Goal: Task Accomplishment & Management: Manage account settings

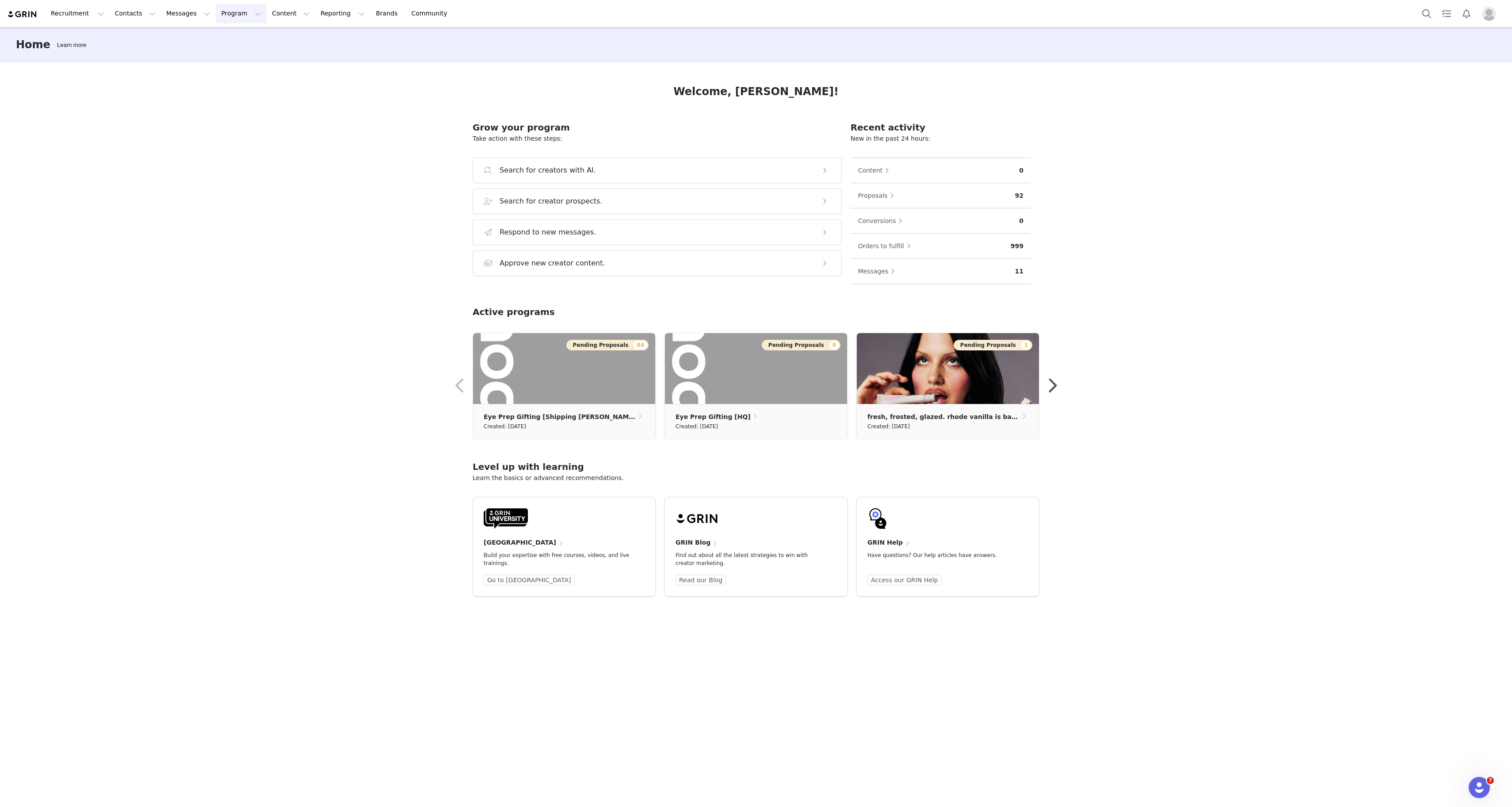
click at [227, 13] on button "Program Program" at bounding box center [241, 13] width 50 height 20
click at [237, 44] on link "Activations" at bounding box center [237, 39] width 70 height 16
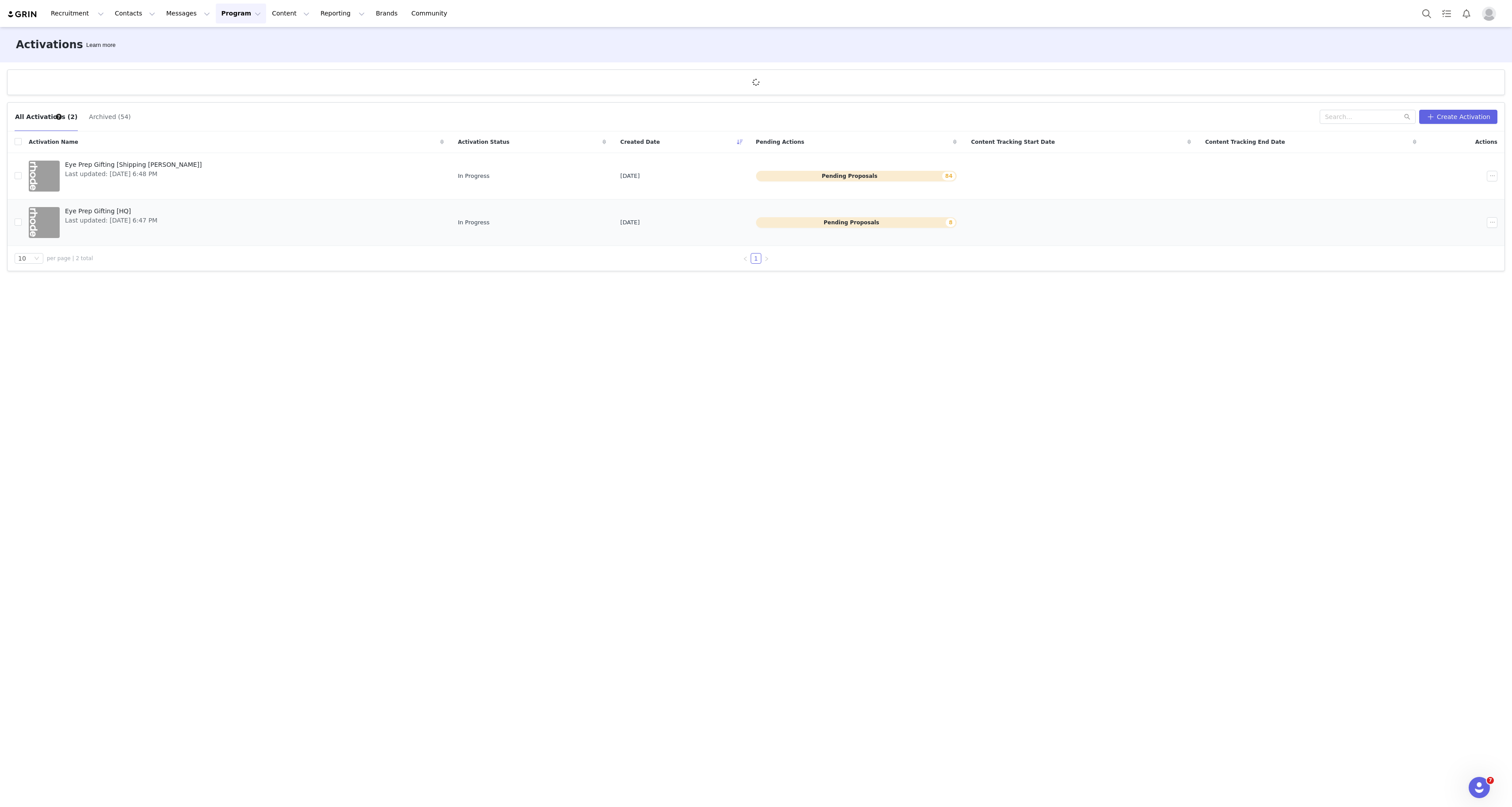
click at [133, 213] on span "Eye Prep Gifting [HQ]" at bounding box center [110, 211] width 92 height 9
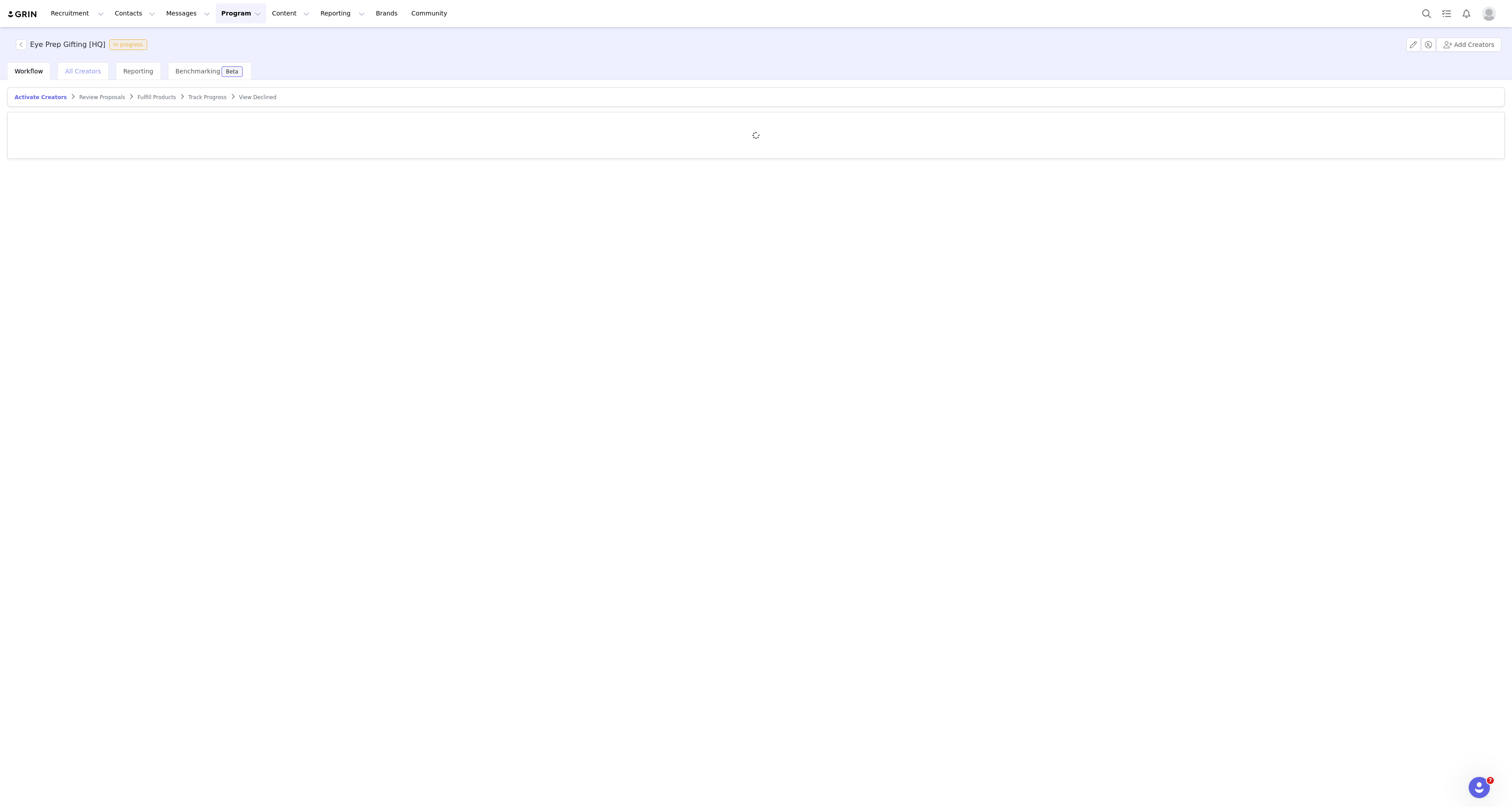
click at [84, 75] on div "All Creators" at bounding box center [83, 71] width 51 height 18
click at [88, 77] on div "All Creators" at bounding box center [83, 71] width 51 height 18
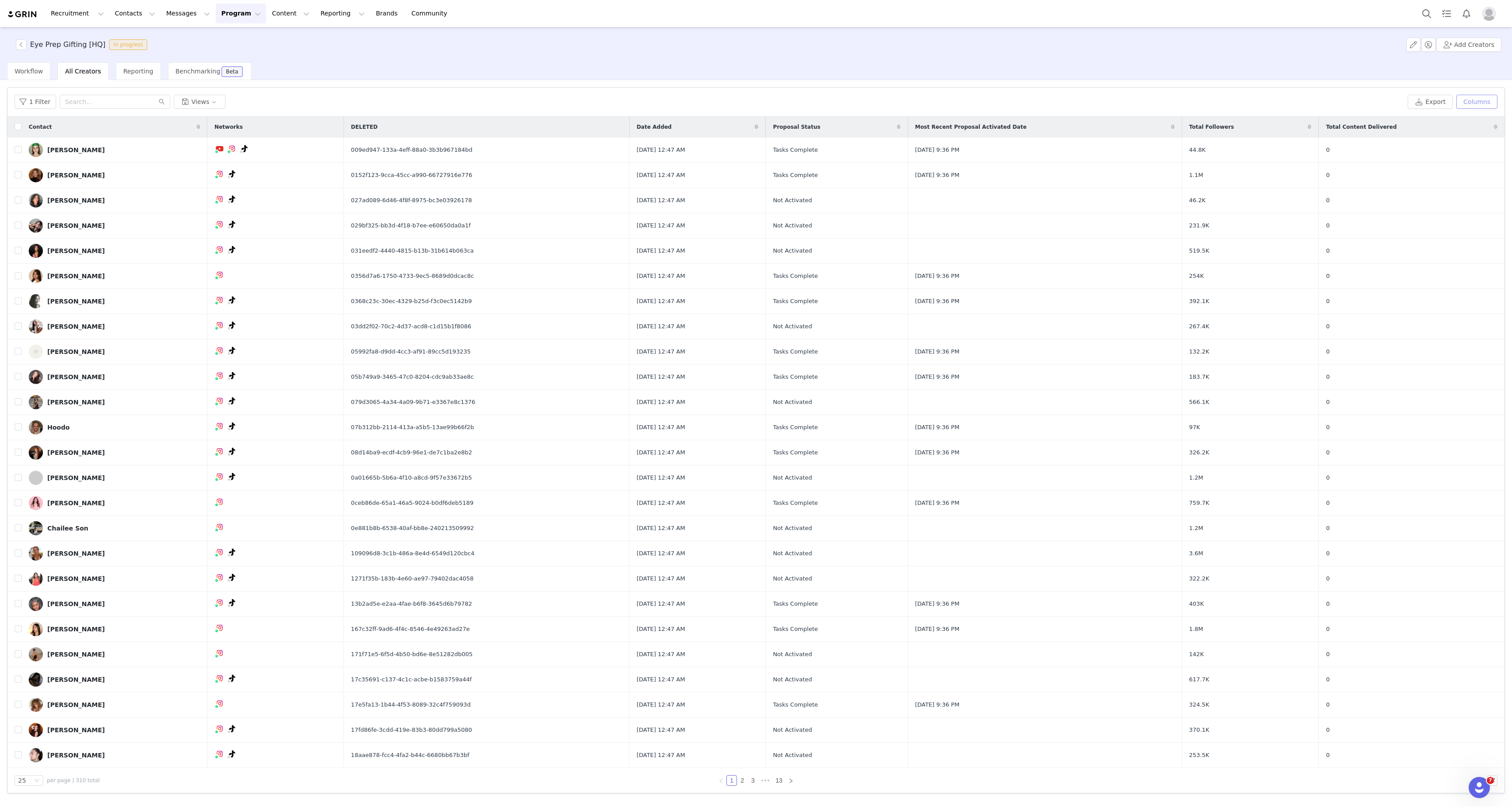
click at [1473, 101] on button "Columns" at bounding box center [1477, 102] width 41 height 14
click at [1443, 120] on div "Available" at bounding box center [1439, 121] width 116 height 20
click at [1334, 125] on div "Displayed" at bounding box center [1322, 121] width 118 height 20
click at [1437, 122] on div "Available" at bounding box center [1439, 121] width 116 height 20
click at [1408, 137] on input "text" at bounding box center [1380, 144] width 223 height 14
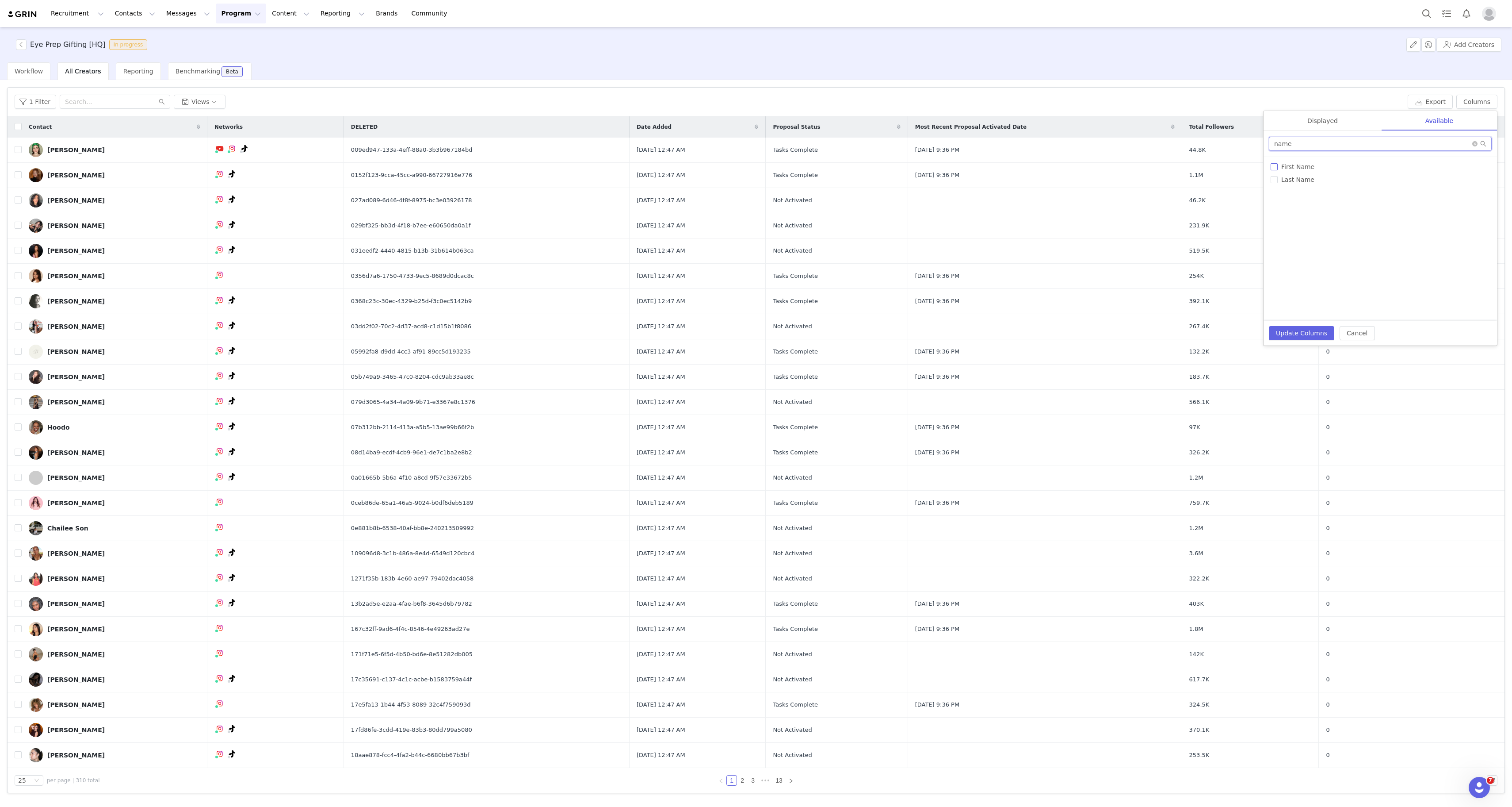
type input "name"
click at [1300, 167] on span "First Name" at bounding box center [1298, 167] width 41 height 7
click at [1278, 167] on input "First Name" at bounding box center [1274, 167] width 7 height 7
checkbox input "true"
click at [1300, 182] on span "Last Name" at bounding box center [1298, 179] width 41 height 7
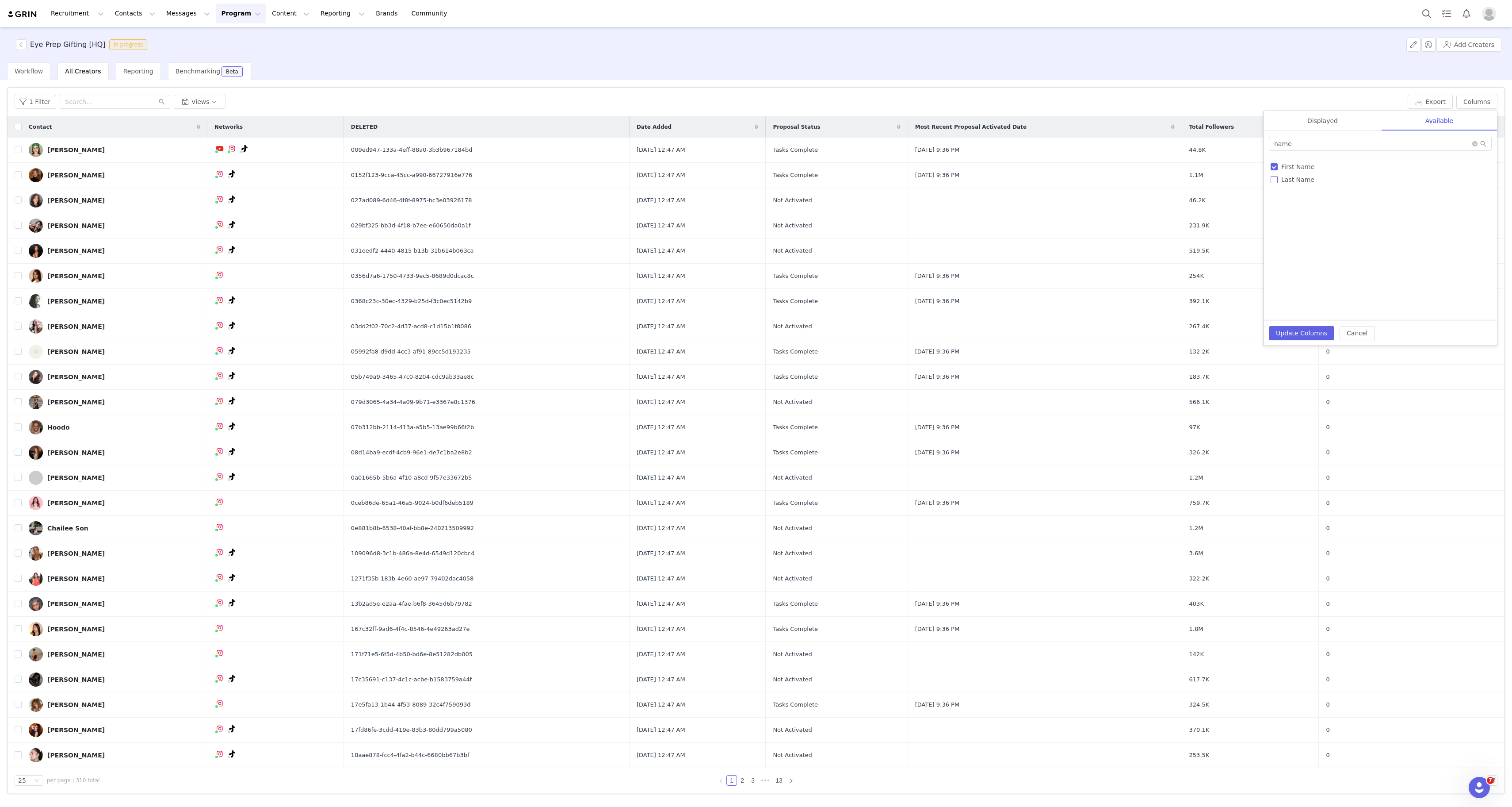
click at [1278, 182] on input "Last Name" at bounding box center [1274, 179] width 7 height 7
checkbox input "true"
click at [1302, 144] on input "name" at bounding box center [1380, 144] width 223 height 14
type input "url"
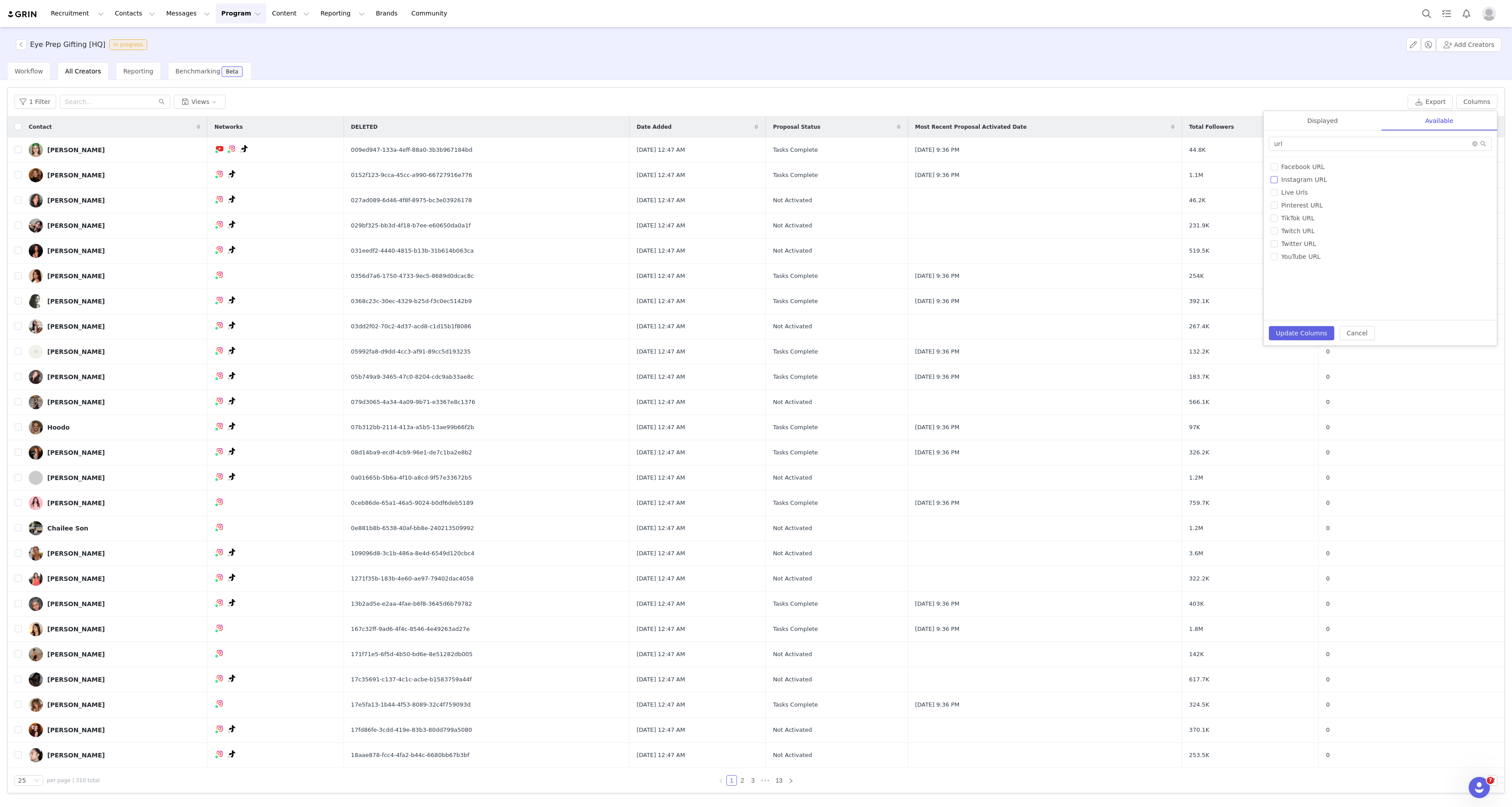
click at [1304, 182] on span "Instagram URL" at bounding box center [1304, 179] width 52 height 7
click at [1278, 182] on input "Instagram URL" at bounding box center [1274, 179] width 7 height 7
checkbox input "true"
click at [1297, 218] on span "TikTok URL" at bounding box center [1298, 218] width 41 height 7
click at [1278, 218] on input "TikTok URL" at bounding box center [1274, 218] width 7 height 7
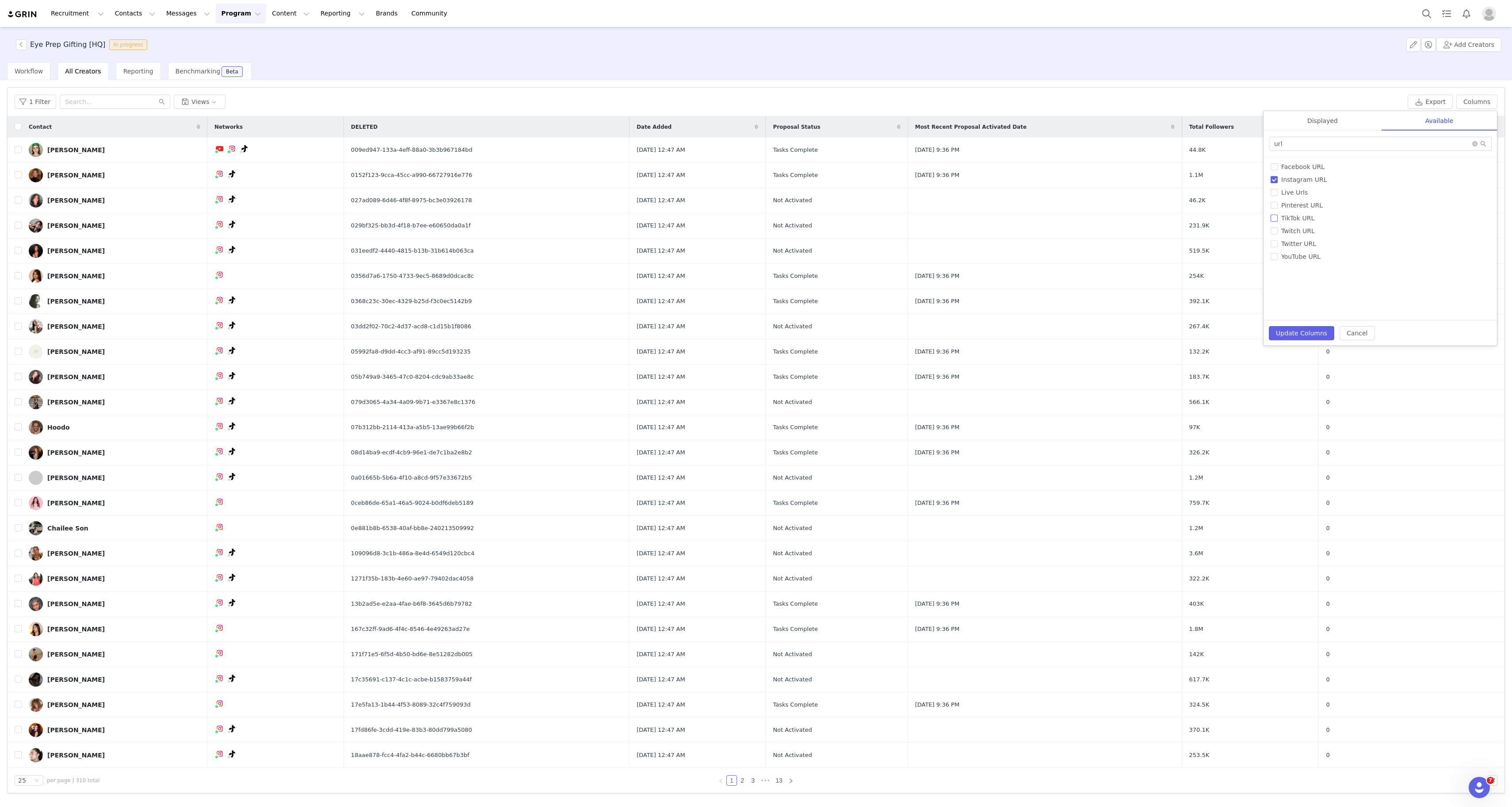
checkbox input "true"
click at [1293, 145] on input "url" at bounding box center [1380, 144] width 223 height 14
type input "cou"
click at [1279, 171] on label "Country" at bounding box center [1380, 167] width 219 height 9
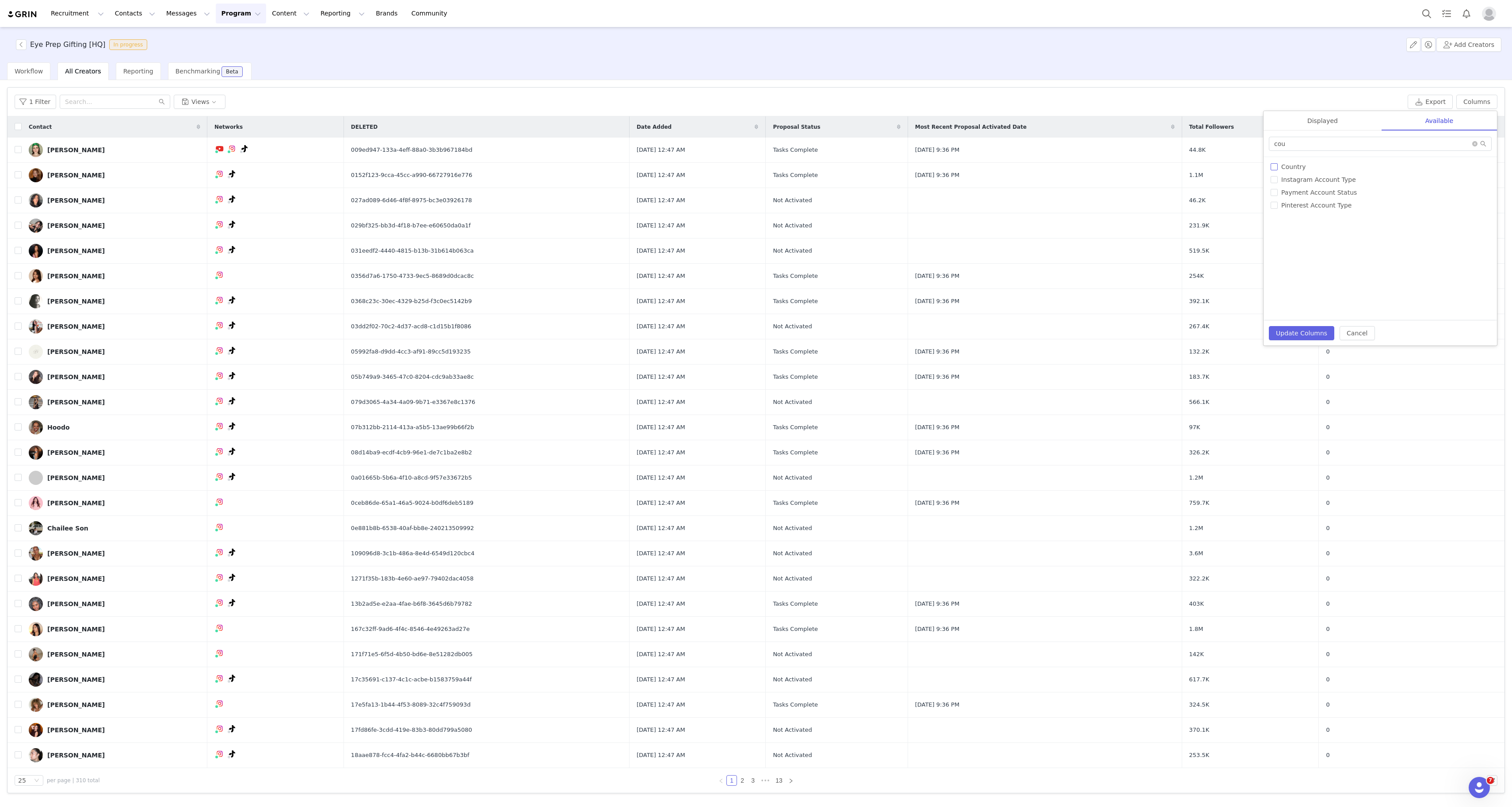
click at [1278, 170] on input "Country" at bounding box center [1274, 167] width 7 height 7
click at [1294, 333] on button "Update Columns" at bounding box center [1302, 333] width 65 height 14
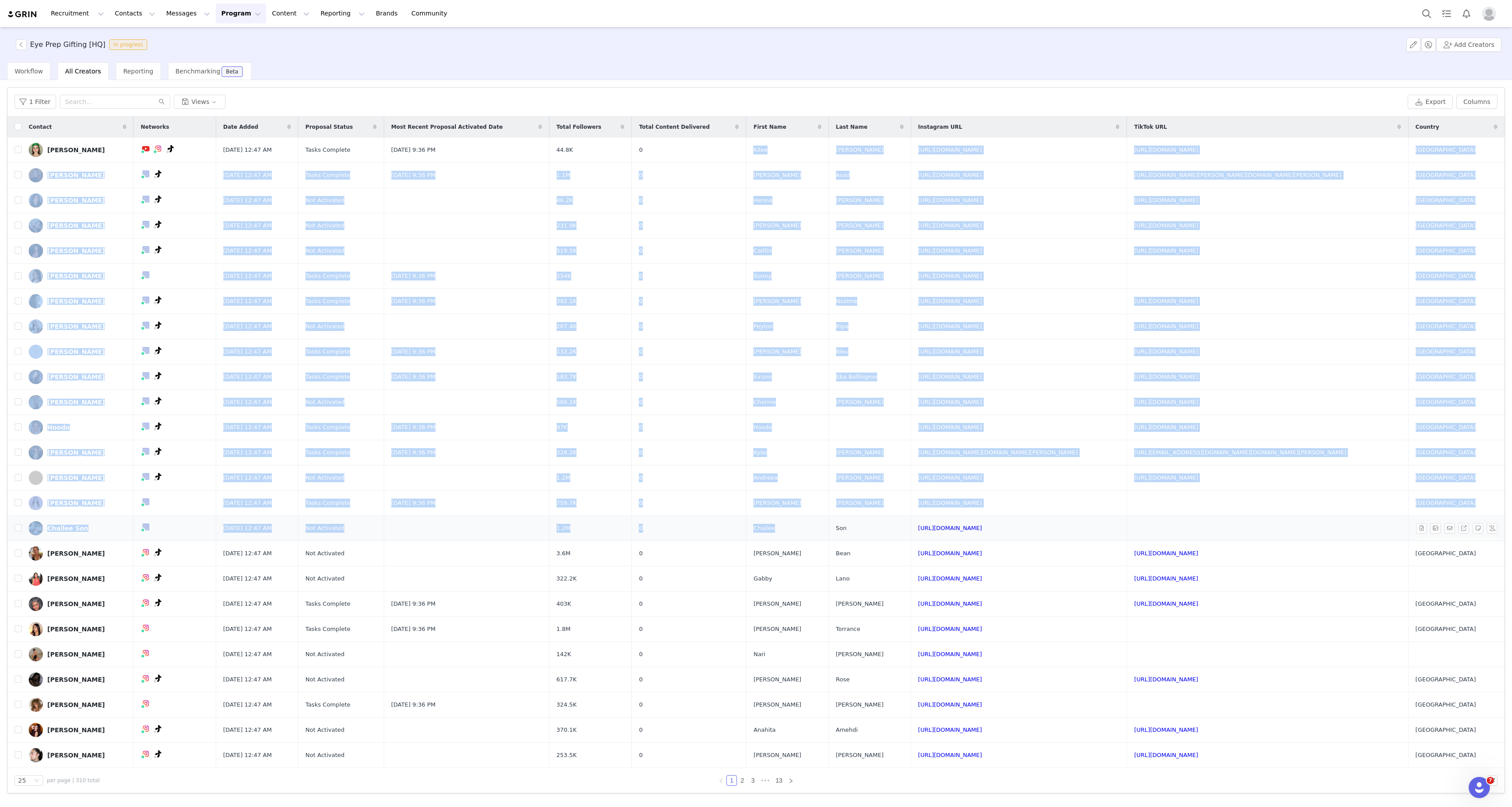
drag, startPoint x: 846, startPoint y: 144, endPoint x: 947, endPoint y: 523, distance: 392.2
click at [947, 523] on tbody "[PERSON_NAME] [DATE] 12:47 AM Tasks Complete [DATE] 9:36 PM 44.8K 0 [PERSON_NAM…" at bounding box center [756, 453] width 1497 height 630
click at [29, 780] on div "25" at bounding box center [25, 780] width 14 height 10
click at [33, 766] on li "100" at bounding box center [29, 764] width 29 height 14
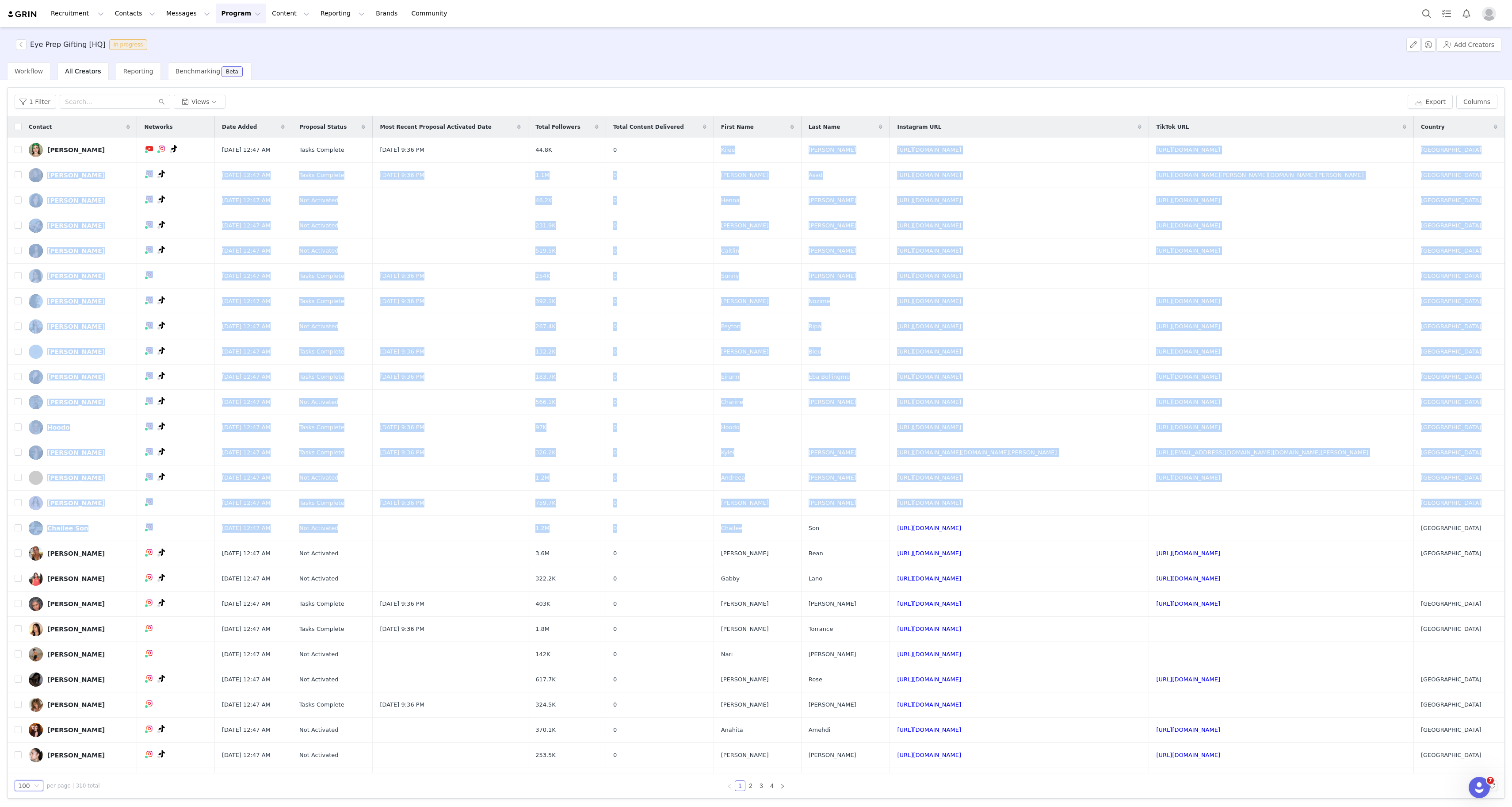
click at [969, 78] on div "Workflow All Creators Reporting Benchmarking Beta" at bounding box center [760, 71] width 1505 height 18
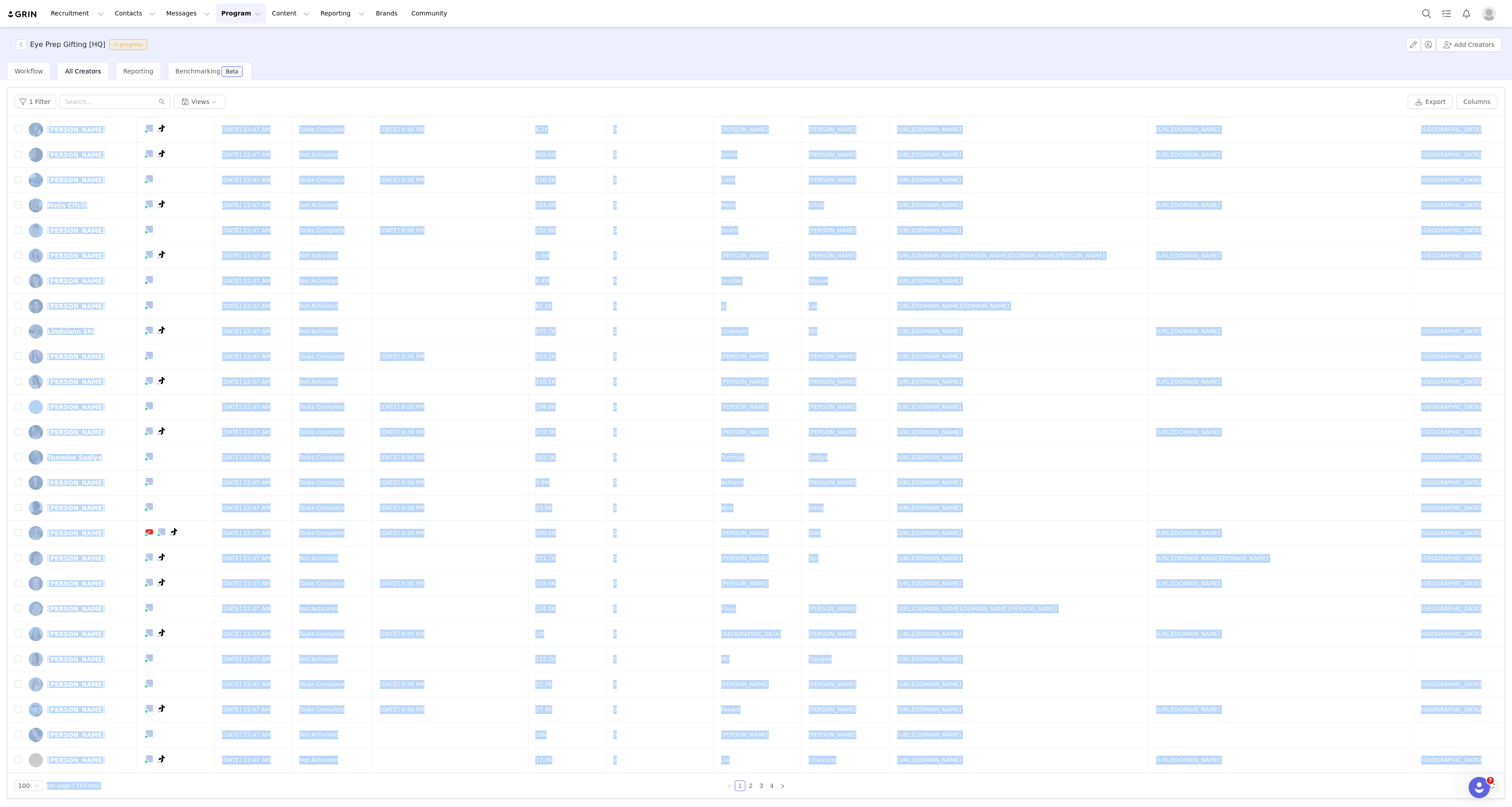
scroll to position [1885, 0]
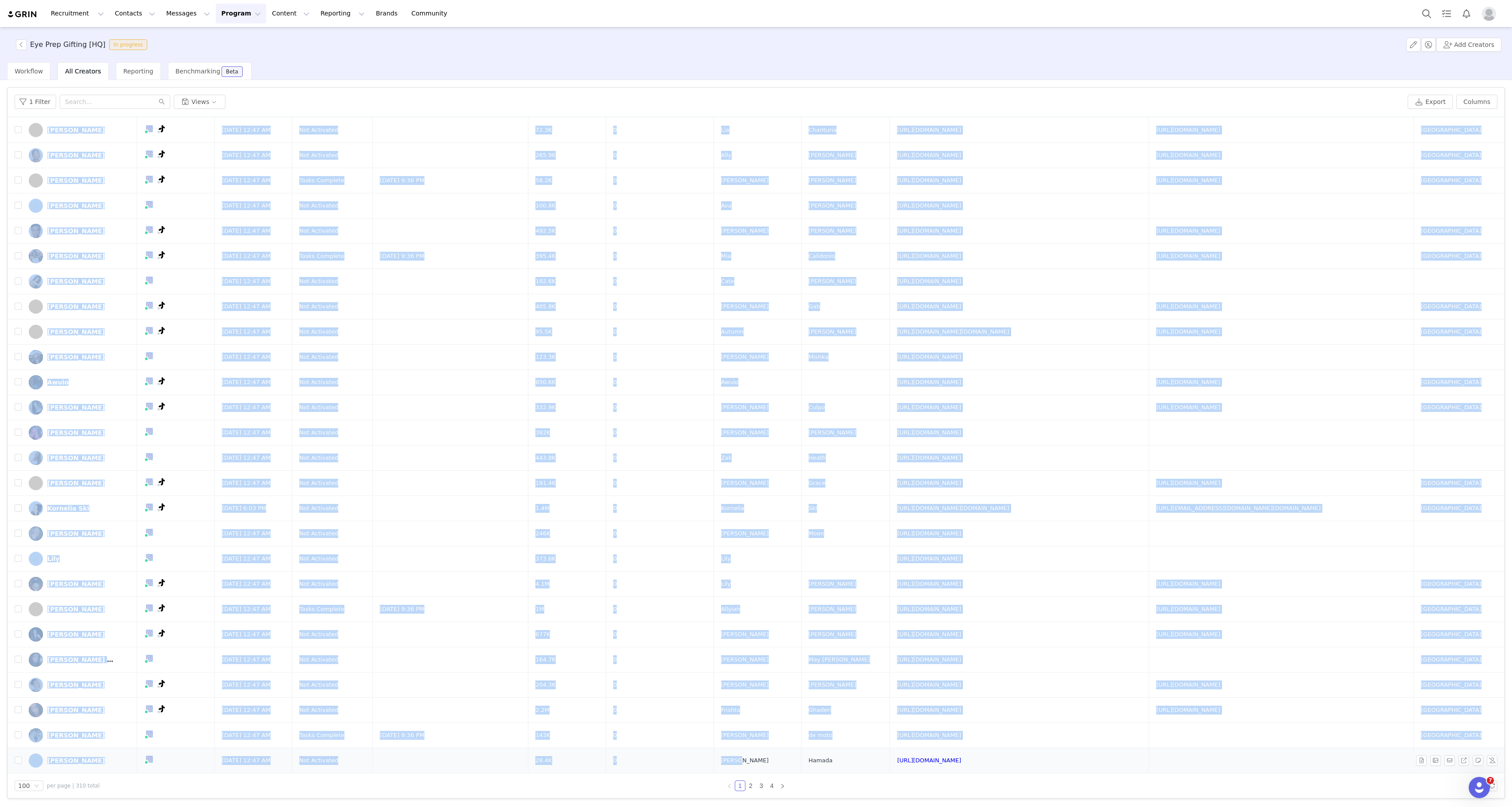
drag, startPoint x: 841, startPoint y: 151, endPoint x: 869, endPoint y: 772, distance: 621.6
copy tbody "[PERSON_NAME] [URL][DOMAIN_NAME] [URL][DOMAIN_NAME] [GEOGRAPHIC_DATA] [PERSON_N…"
click at [752, 785] on link "2" at bounding box center [750, 785] width 10 height 10
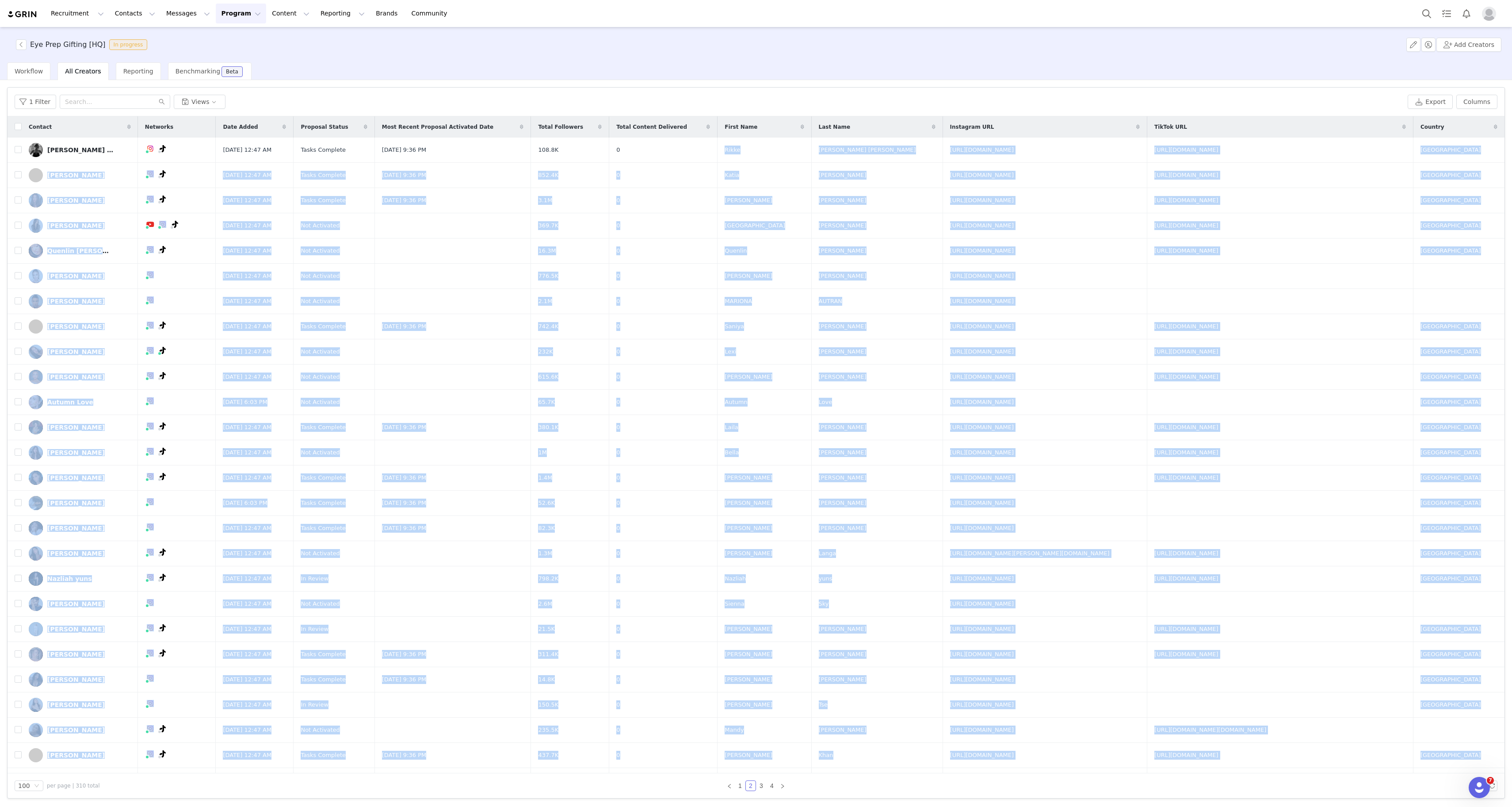
click at [649, 97] on div "1 Filter Views" at bounding box center [709, 102] width 1390 height 14
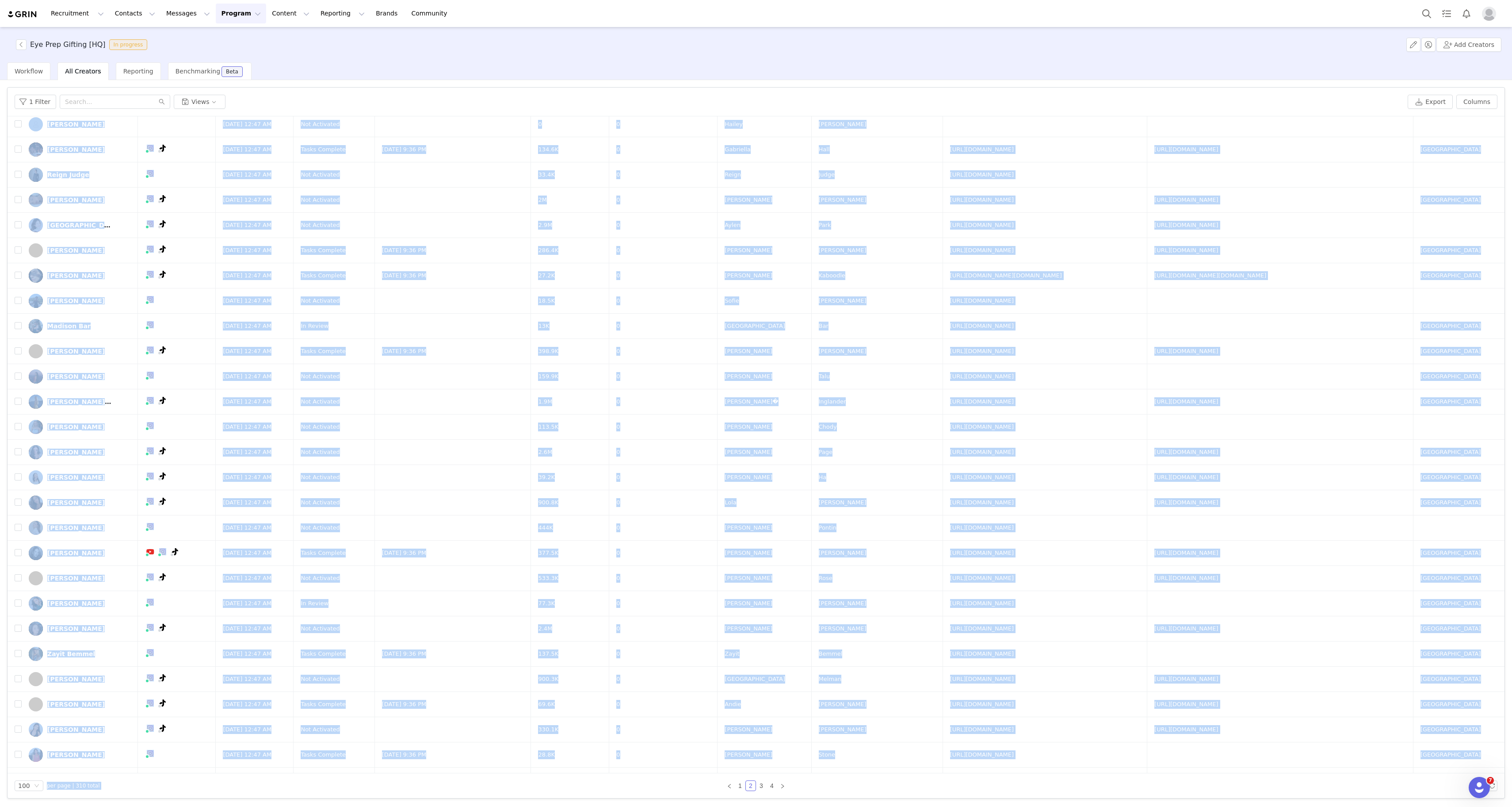
scroll to position [1885, 0]
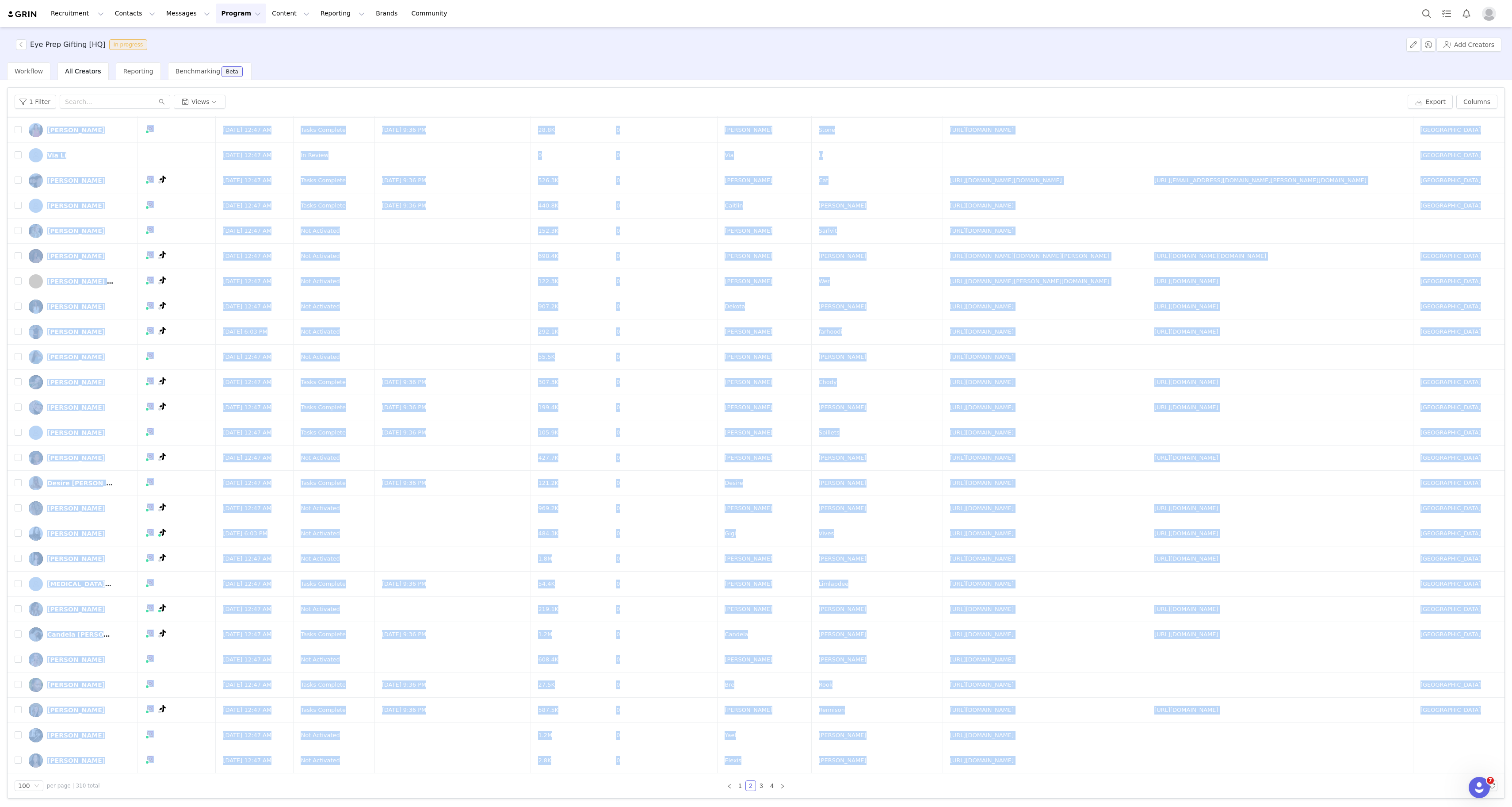
drag, startPoint x: 832, startPoint y: 147, endPoint x: 1036, endPoint y: 776, distance: 661.3
click at [1036, 776] on div "1 Filter Views Export Columns Displayed Available Contact | Networks | Date Add…" at bounding box center [756, 443] width 1497 height 710
copy div "[PERSON_NAME] [PERSON_NAME] [URL][DOMAIN_NAME] [URL][DOMAIN_NAME] [GEOGRAPHIC_D…"
click at [763, 786] on link "3" at bounding box center [761, 785] width 10 height 10
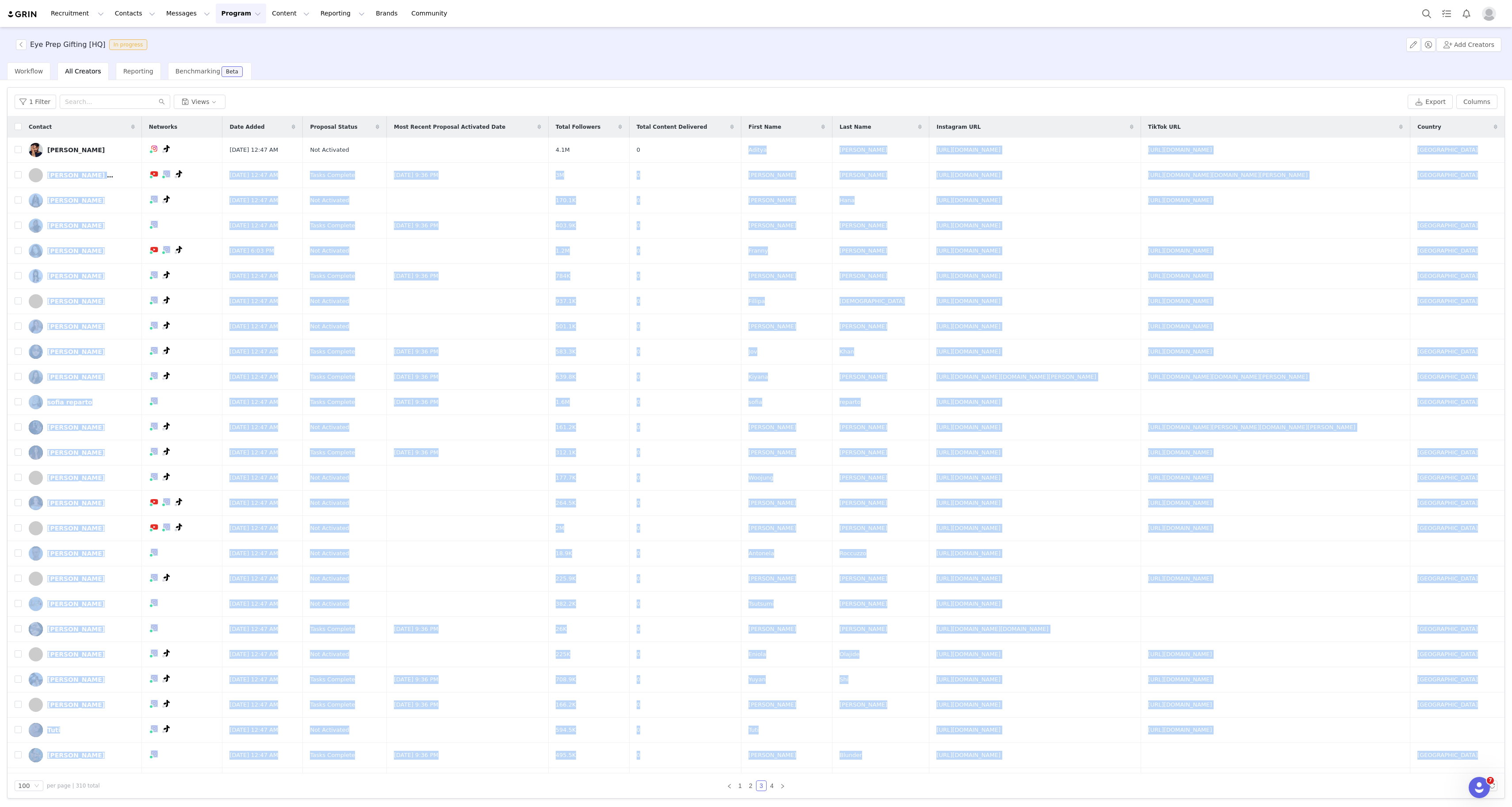
click at [462, 87] on article "Filters Filter Logic And Or Date Added ~ Proposal Status Select Owner Select Co…" at bounding box center [756, 442] width 1498 height 711
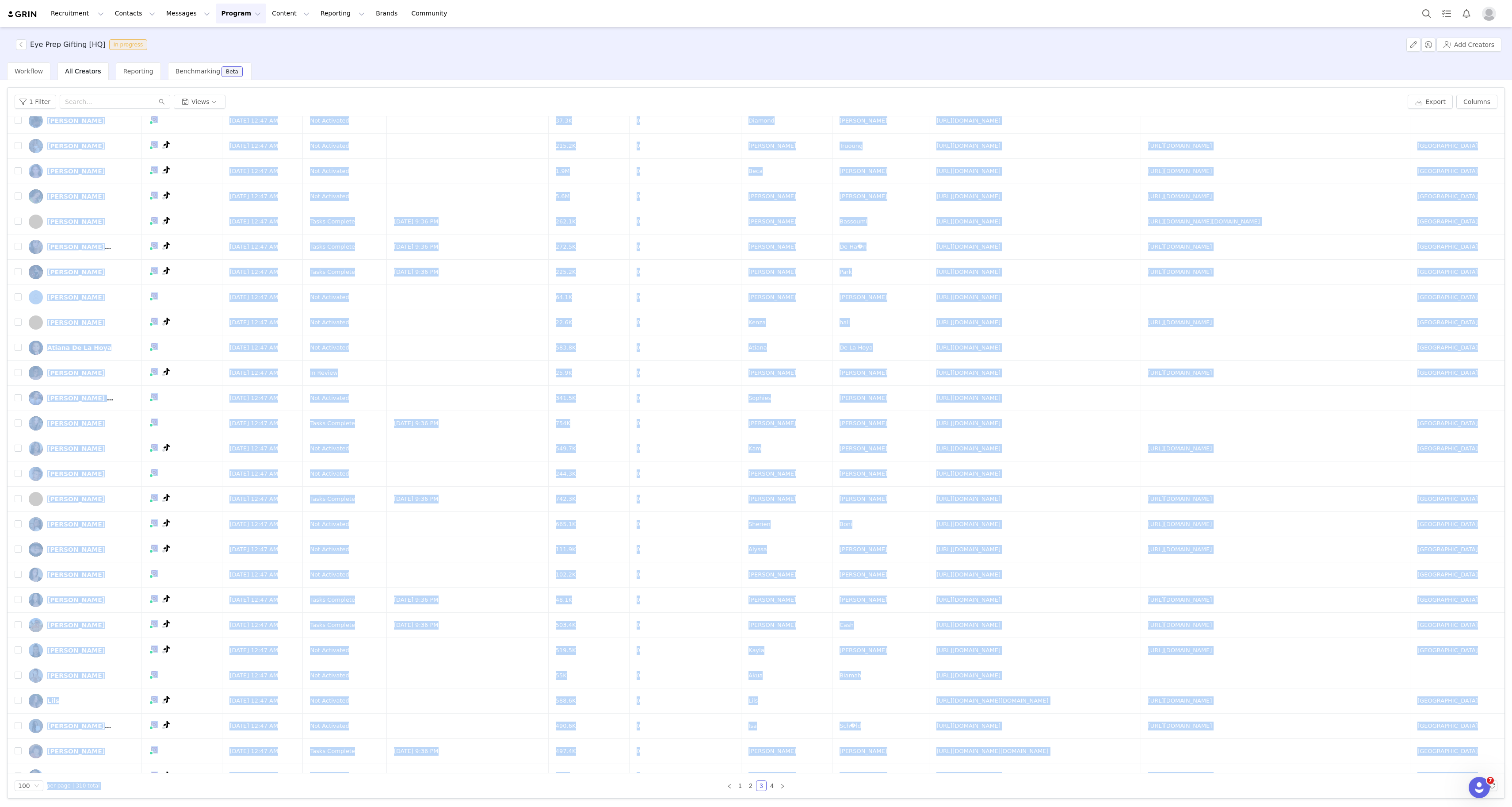
scroll to position [1885, 0]
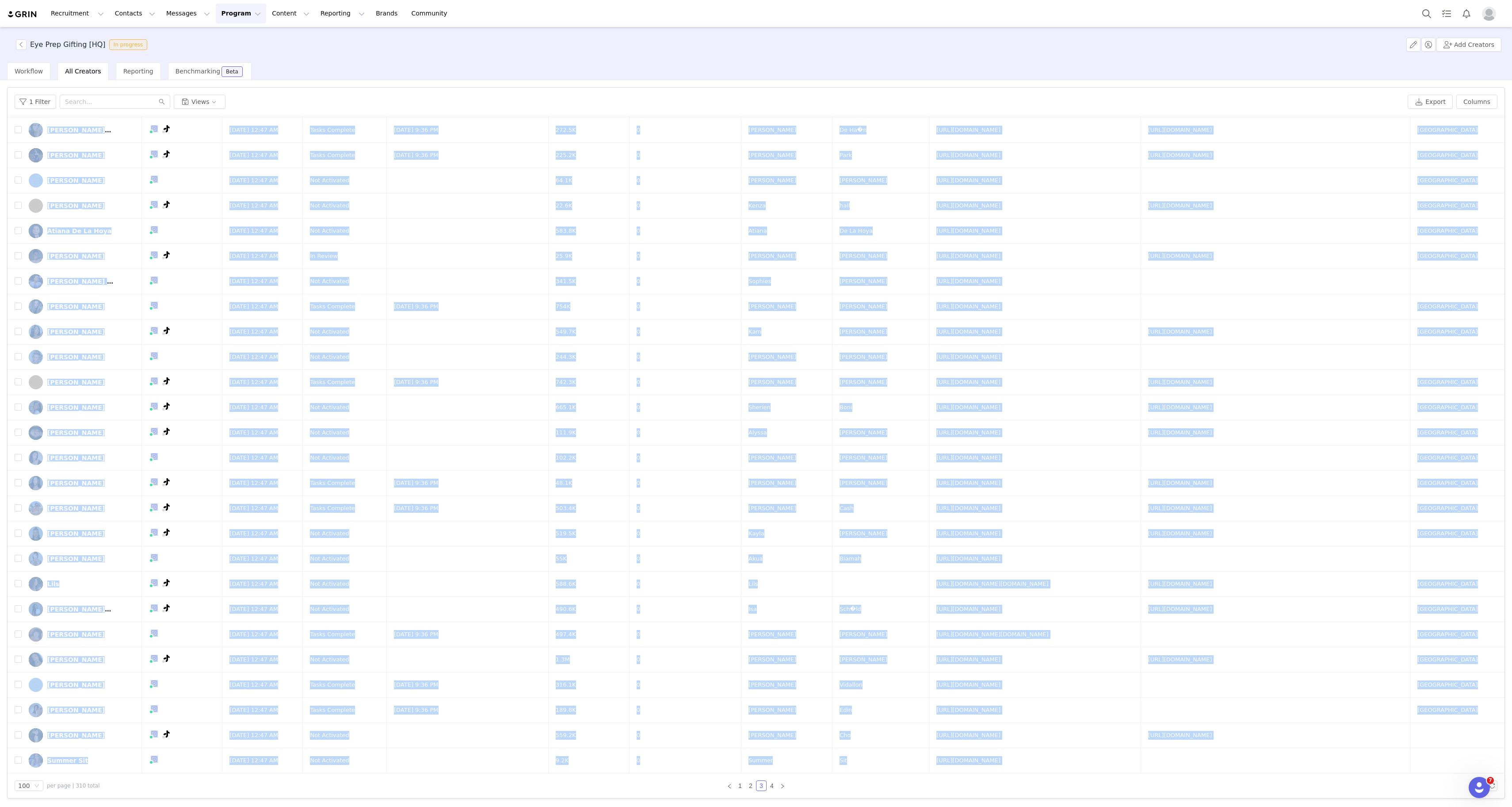
drag, startPoint x: 835, startPoint y: 150, endPoint x: 973, endPoint y: 774, distance: 639.1
click at [973, 773] on div "1 Filter Views Export Columns Displayed Available Contact | Networks | Date Add…" at bounding box center [756, 443] width 1497 height 710
copy div "[PERSON_NAME] [URL][DOMAIN_NAME] [URL][DOMAIN_NAME] United States [PERSON_NAME]…"
click at [1479, 103] on button "Columns" at bounding box center [1477, 102] width 41 height 14
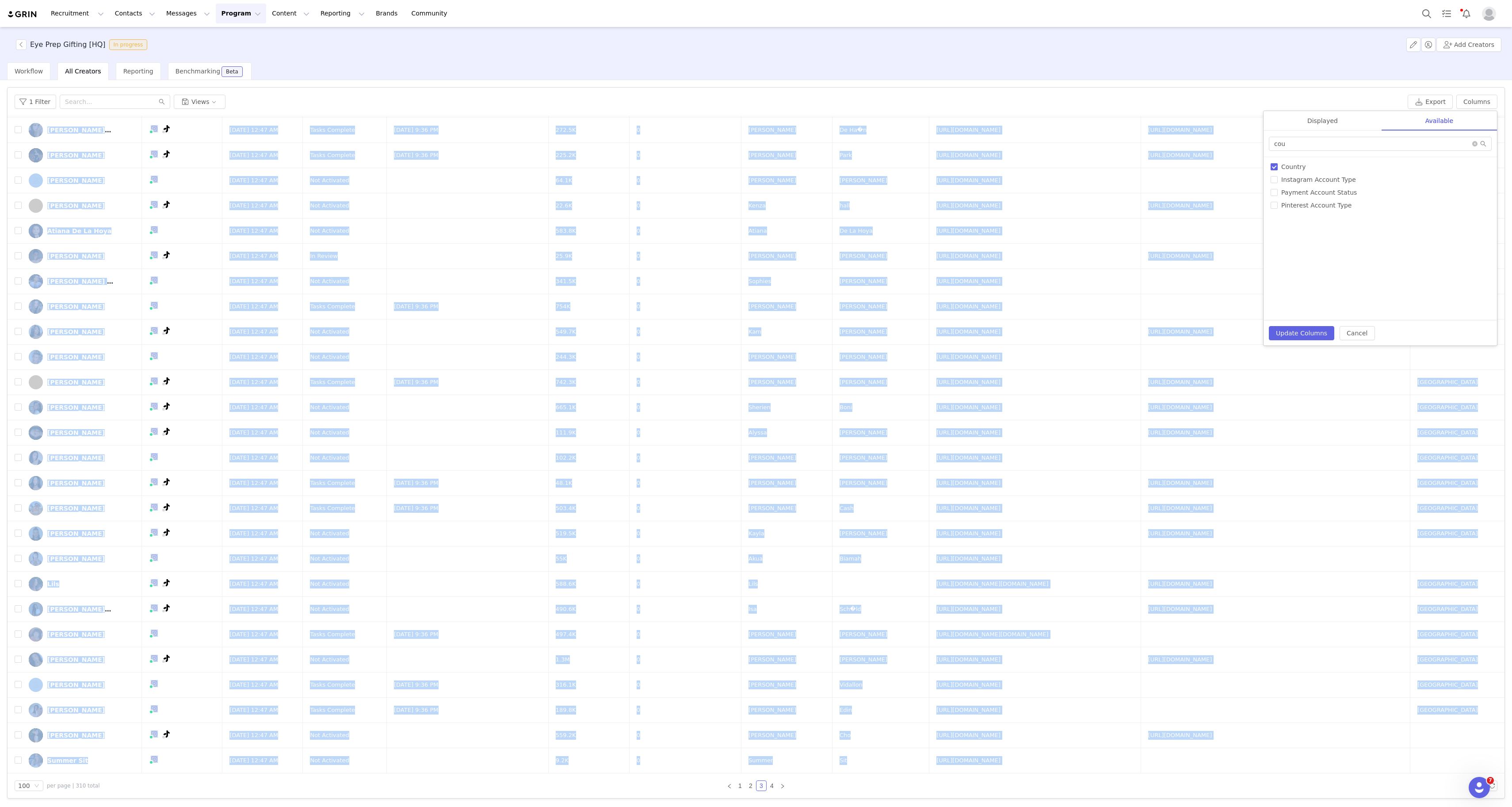
click at [1274, 166] on input "Country" at bounding box center [1274, 167] width 7 height 7
checkbox input "false"
click at [1443, 143] on input "cou" at bounding box center [1380, 144] width 223 height 14
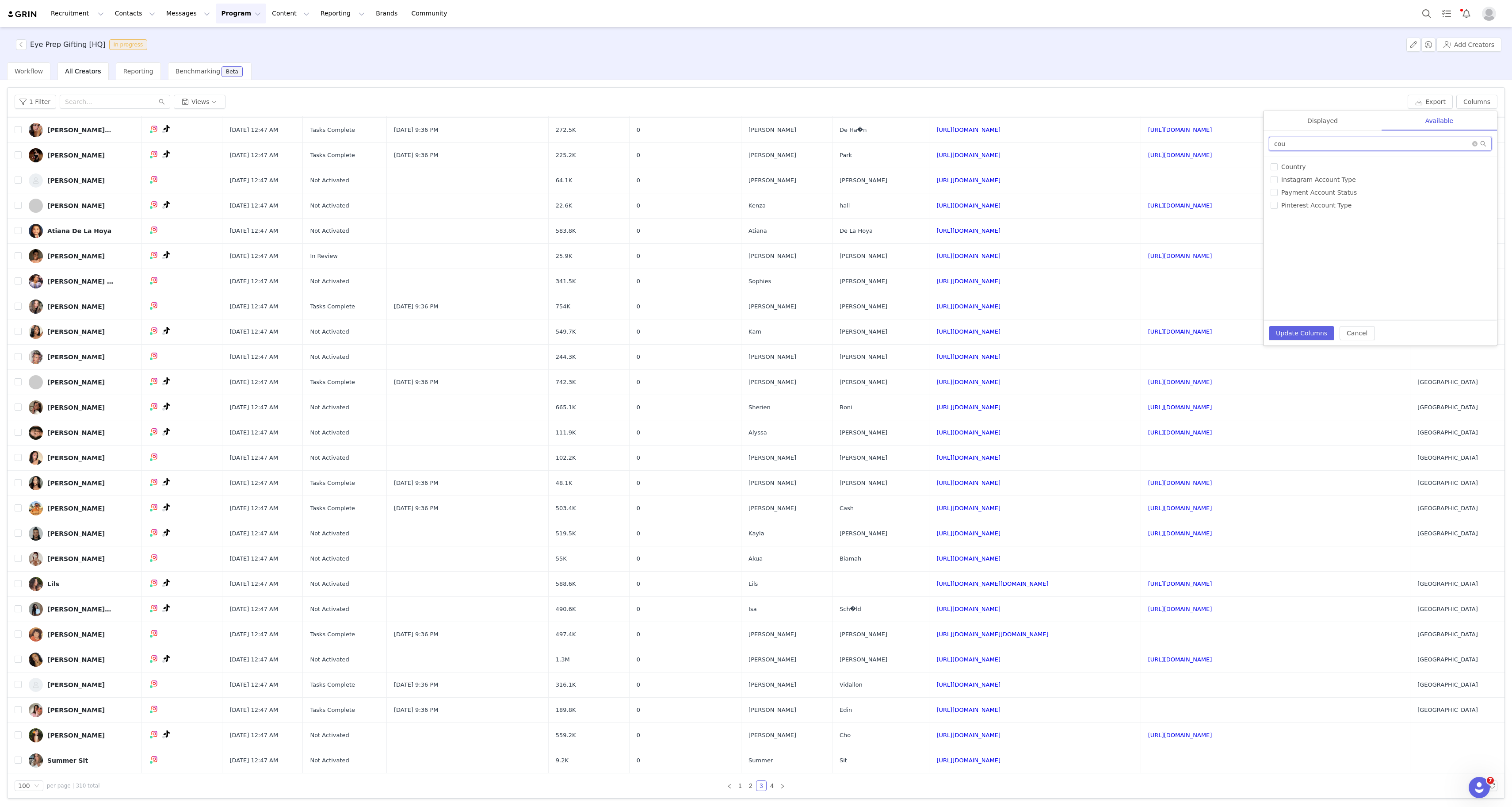
click at [1443, 143] on input "cou" at bounding box center [1380, 144] width 223 height 14
type input "url"
click at [1320, 173] on div "# of Products Sent # of Proposals # of Proposals Activated Accepted Tasks All L…" at bounding box center [1380, 239] width 233 height 163
click at [1306, 180] on span "Instagram URL" at bounding box center [1304, 179] width 52 height 7
click at [1278, 180] on input "Instagram URL" at bounding box center [1274, 179] width 7 height 7
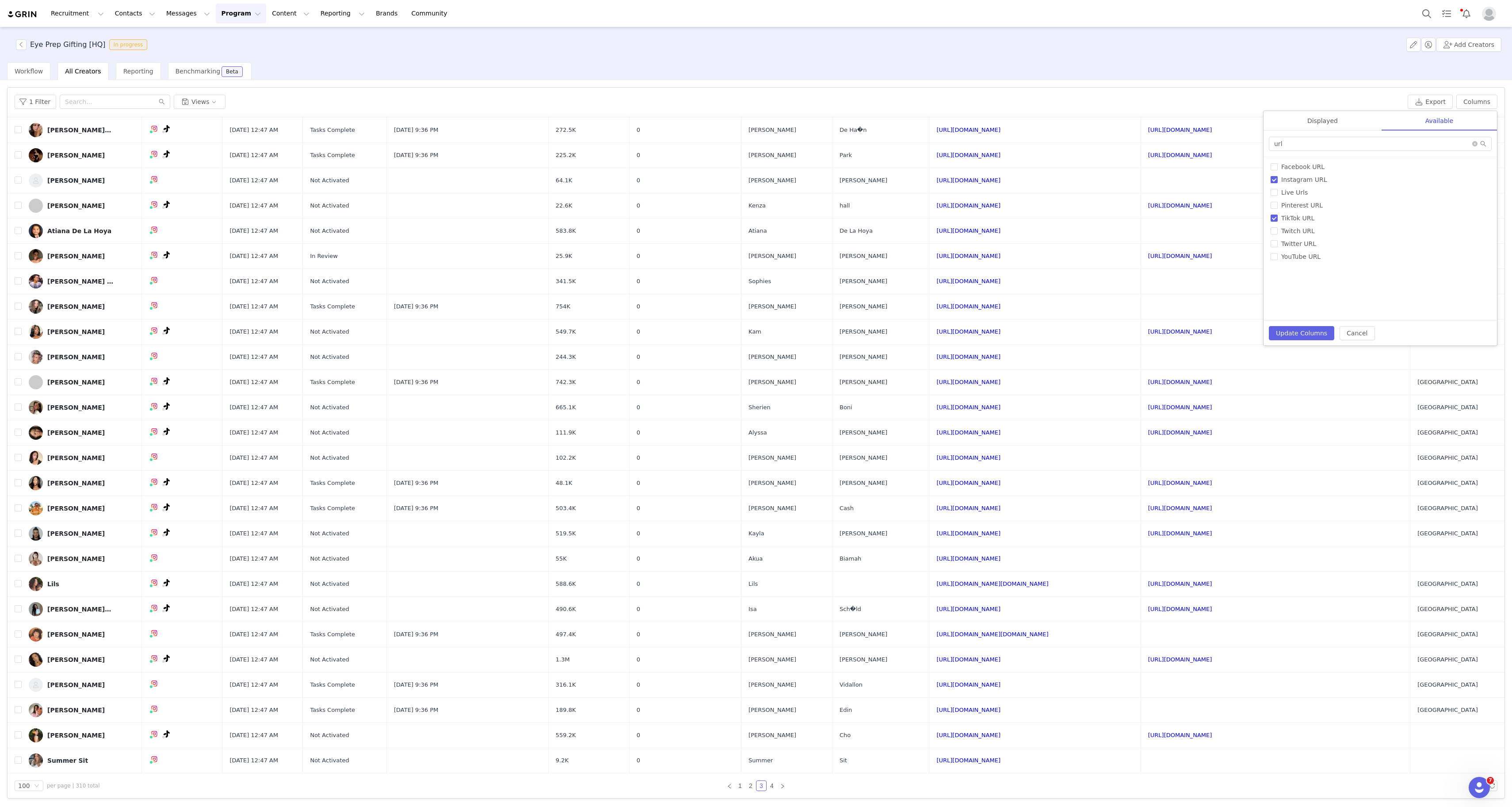
checkbox input "false"
click at [1306, 213] on div "# of Products Sent # of Proposals # of Proposals Activated Accepted Tasks All L…" at bounding box center [1380, 239] width 233 height 163
click at [1300, 219] on span "TikTok URL" at bounding box center [1298, 218] width 41 height 7
click at [1278, 219] on input "TikTok URL" at bounding box center [1274, 218] width 7 height 7
checkbox input "false"
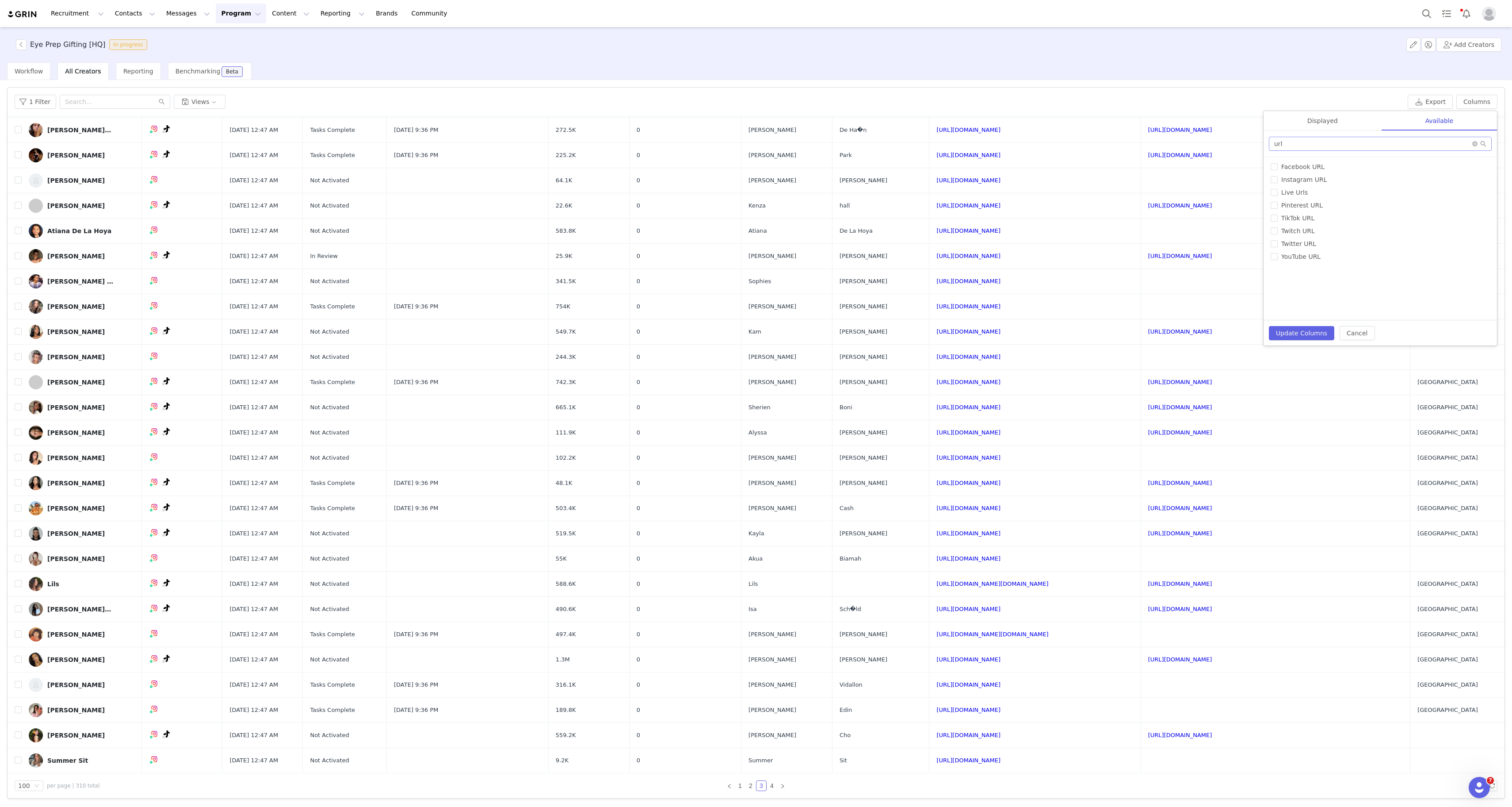
click at [1324, 137] on span "url" at bounding box center [1380, 144] width 223 height 14
click at [1328, 144] on input "url" at bounding box center [1380, 144] width 223 height 14
type input "fir"
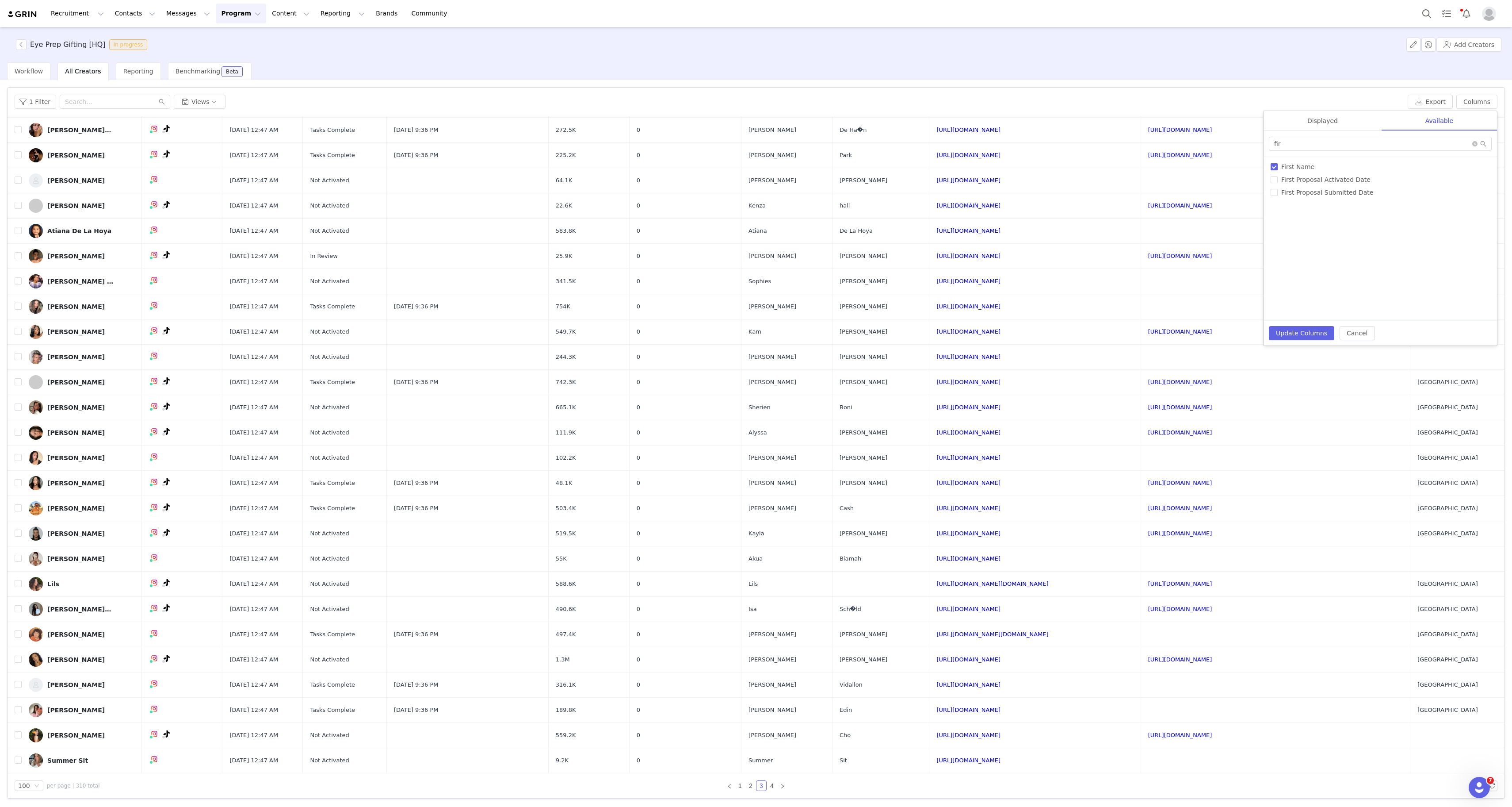
click at [1292, 167] on span "First Name" at bounding box center [1298, 167] width 41 height 7
click at [1278, 167] on input "First Name" at bounding box center [1274, 167] width 7 height 7
checkbox input "false"
click at [1291, 142] on input "fir" at bounding box center [1380, 144] width 223 height 14
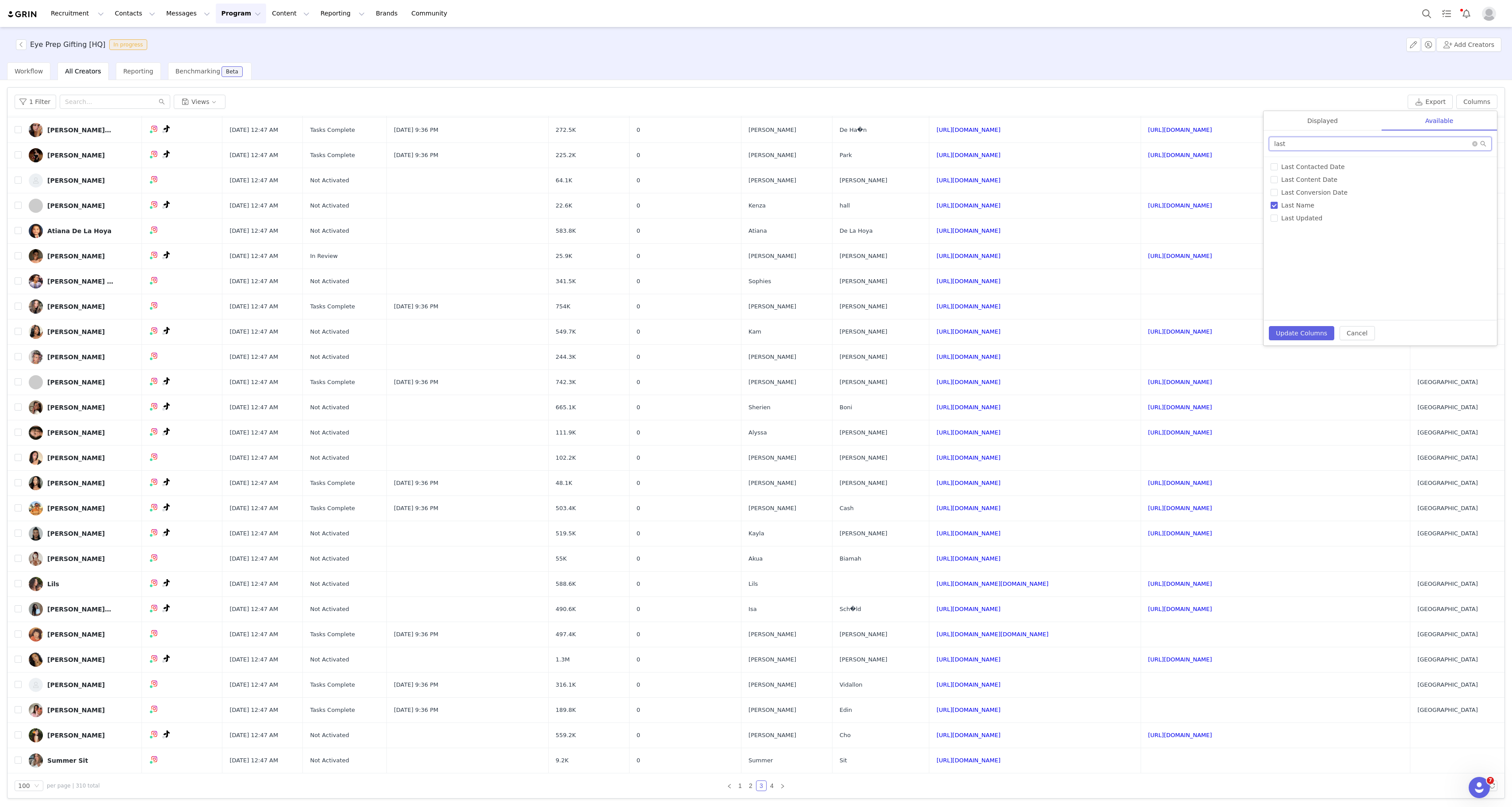
type input "last"
click at [1300, 205] on span "Last Name" at bounding box center [1298, 205] width 41 height 7
click at [1278, 205] on input "Last Name" at bounding box center [1274, 205] width 7 height 7
checkbox input "false"
click at [1302, 333] on button "Update Columns" at bounding box center [1302, 333] width 65 height 14
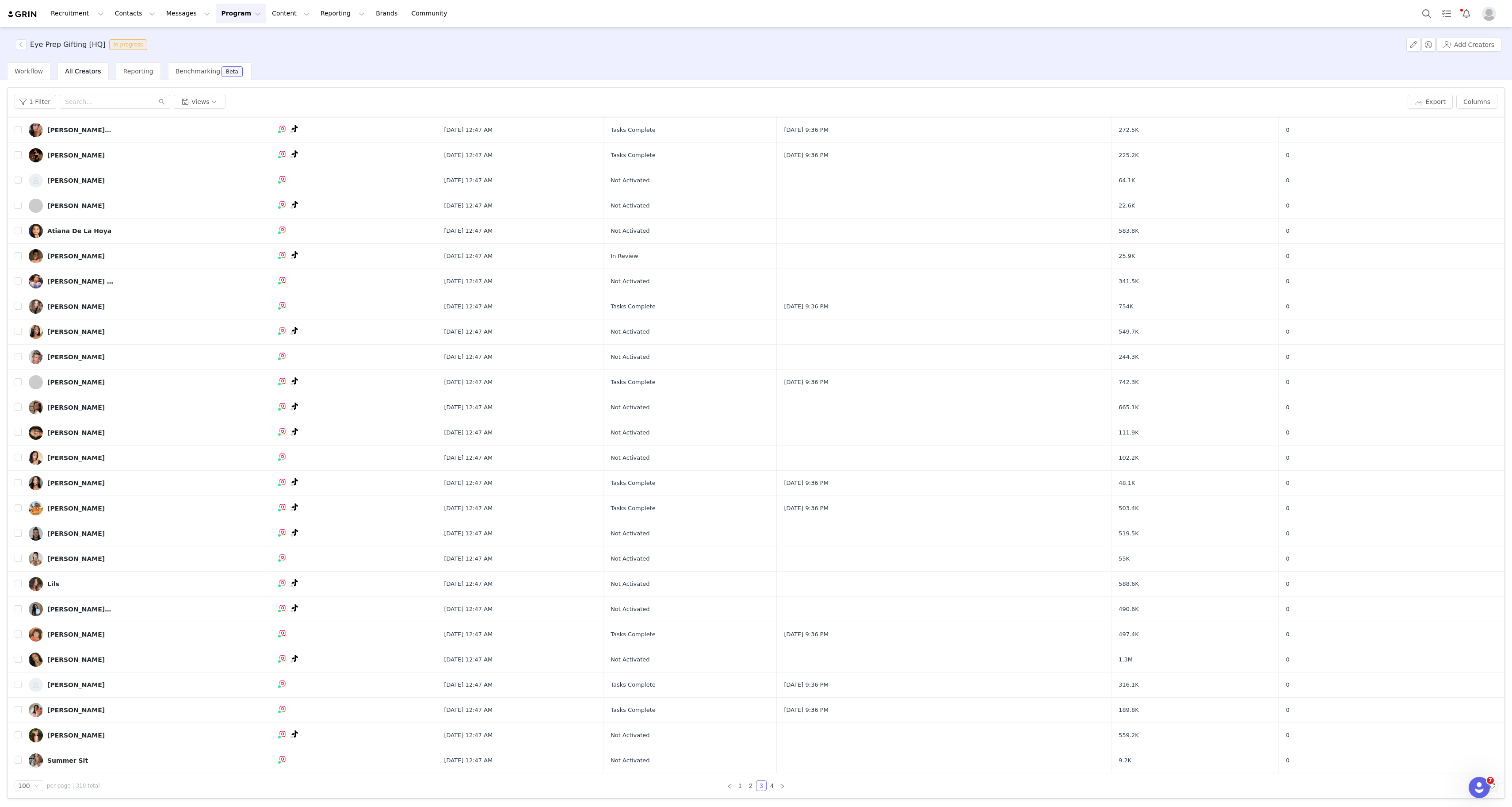
scroll to position [0, 0]
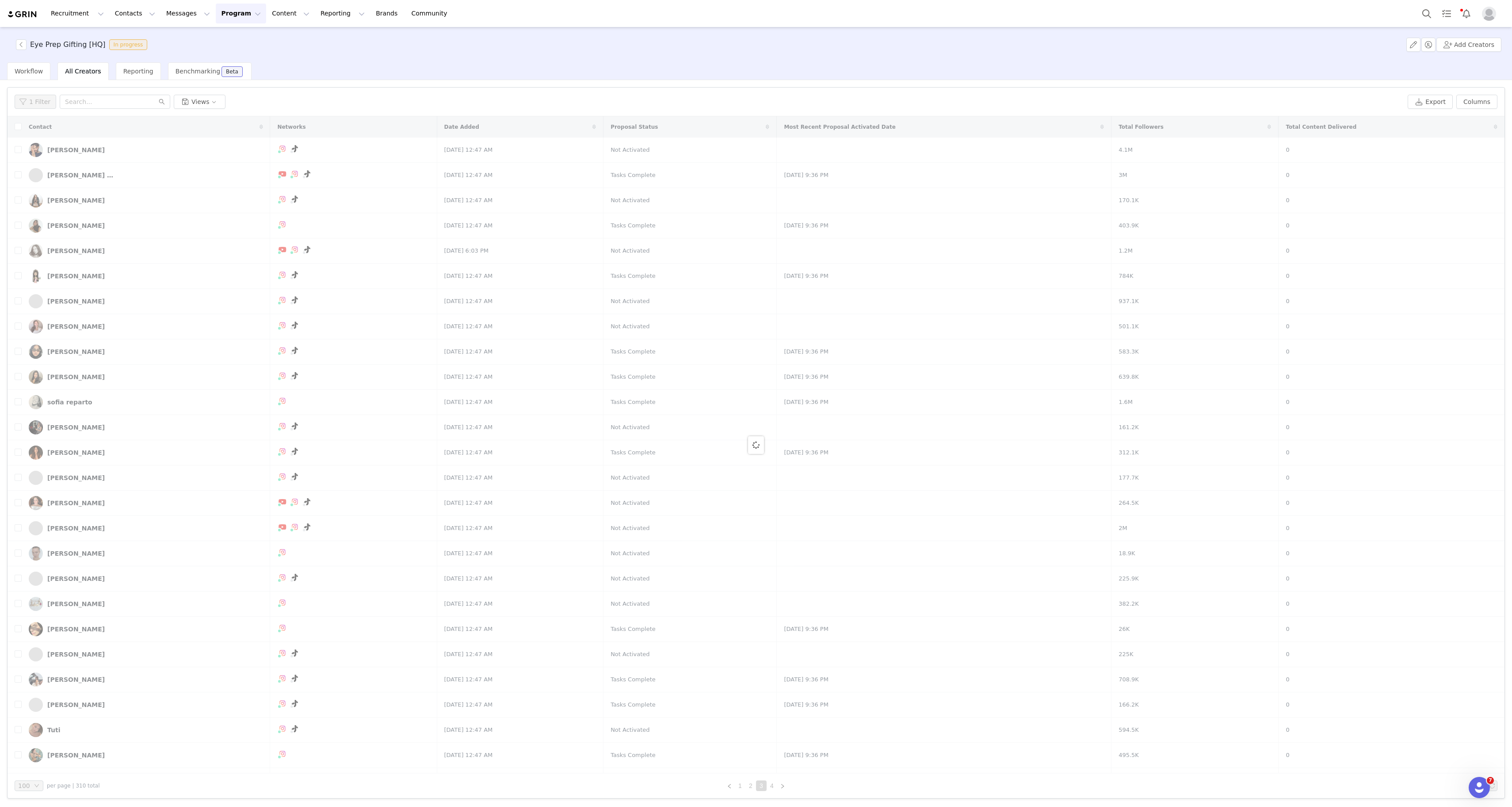
click at [231, 12] on button "Program Program" at bounding box center [241, 13] width 50 height 20
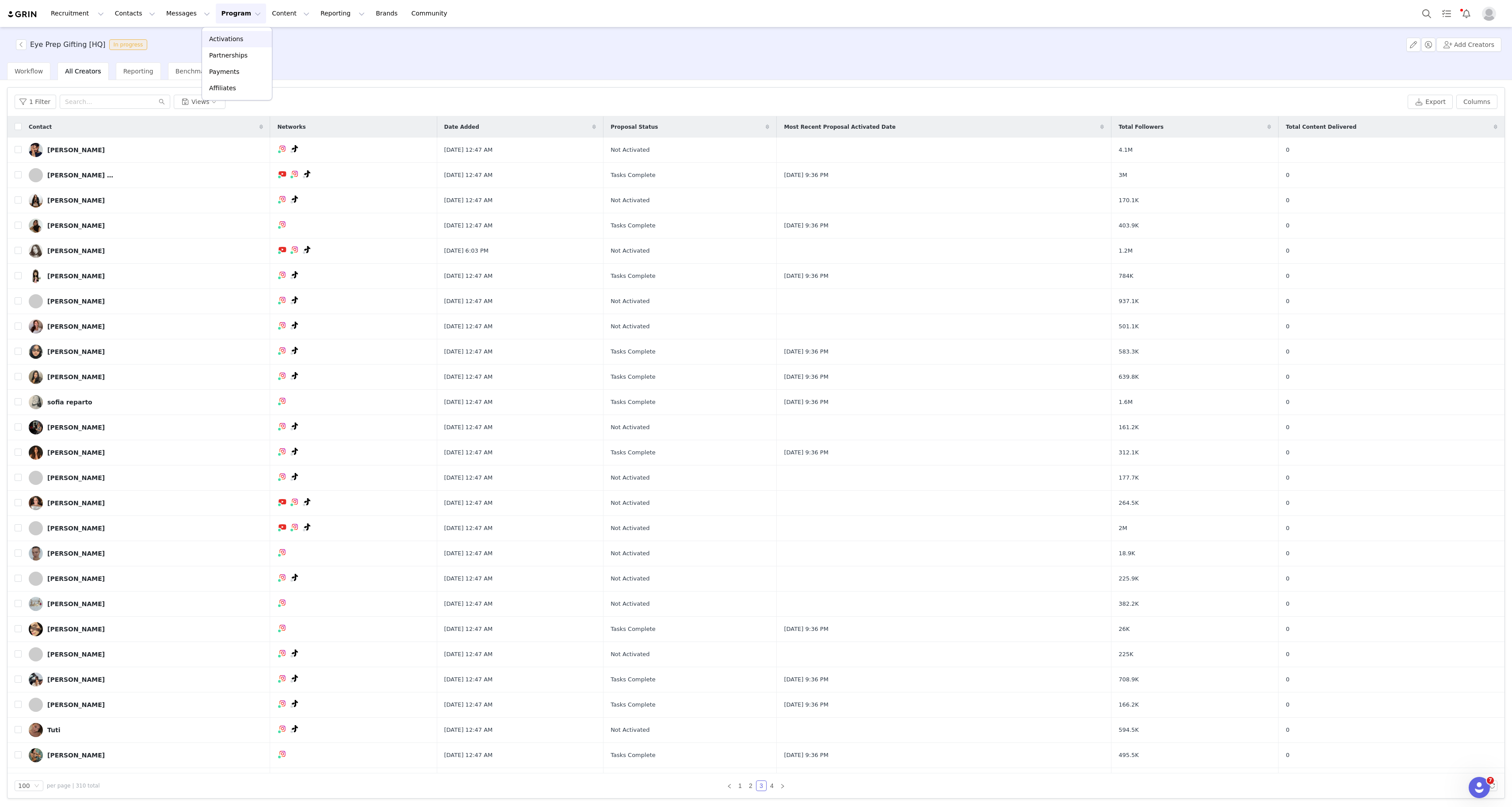
click at [241, 33] on link "Activations" at bounding box center [237, 39] width 70 height 16
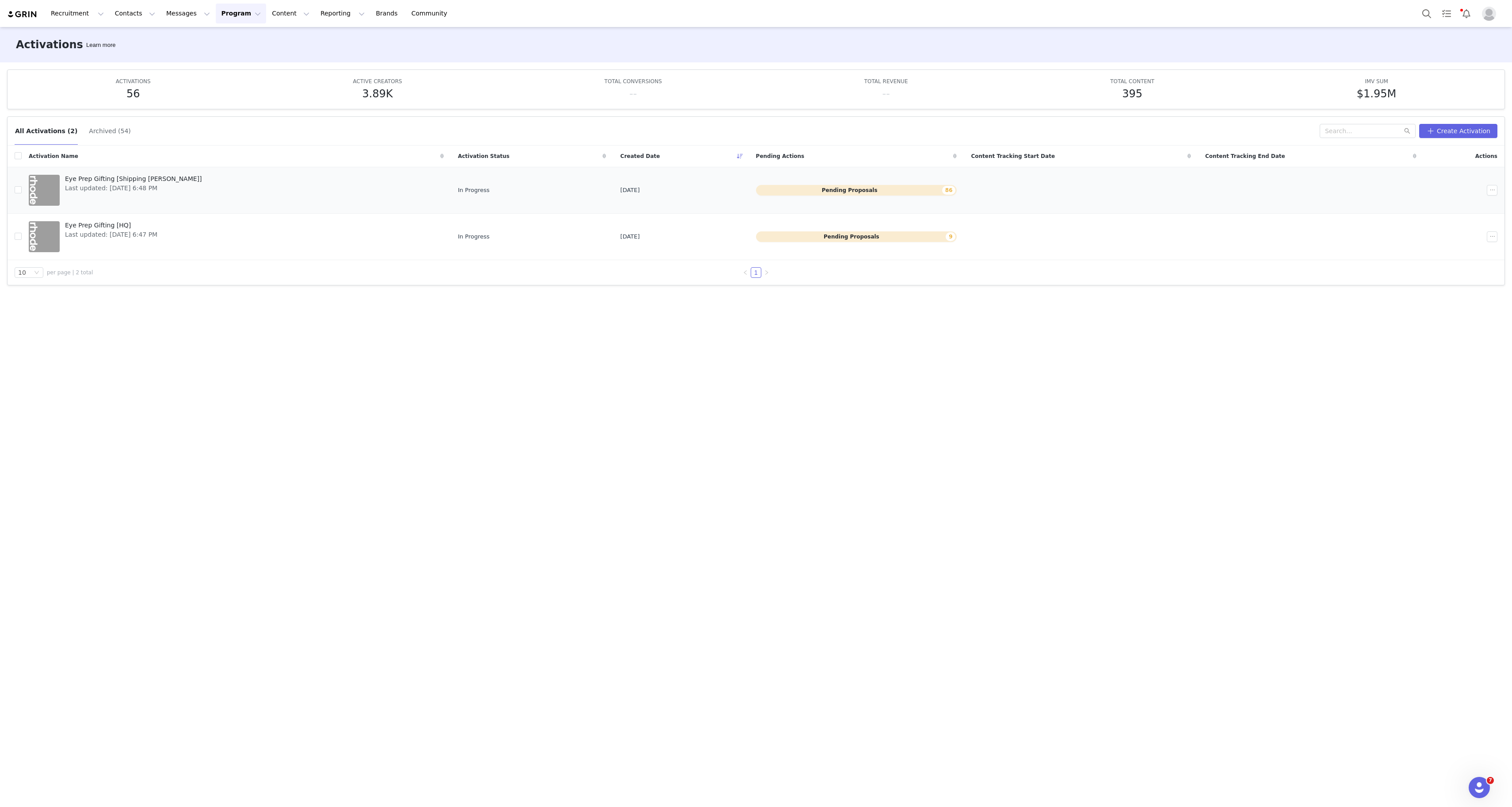
click at [146, 185] on span "Last updated: [DATE] 6:48 PM" at bounding box center [133, 188] width 137 height 9
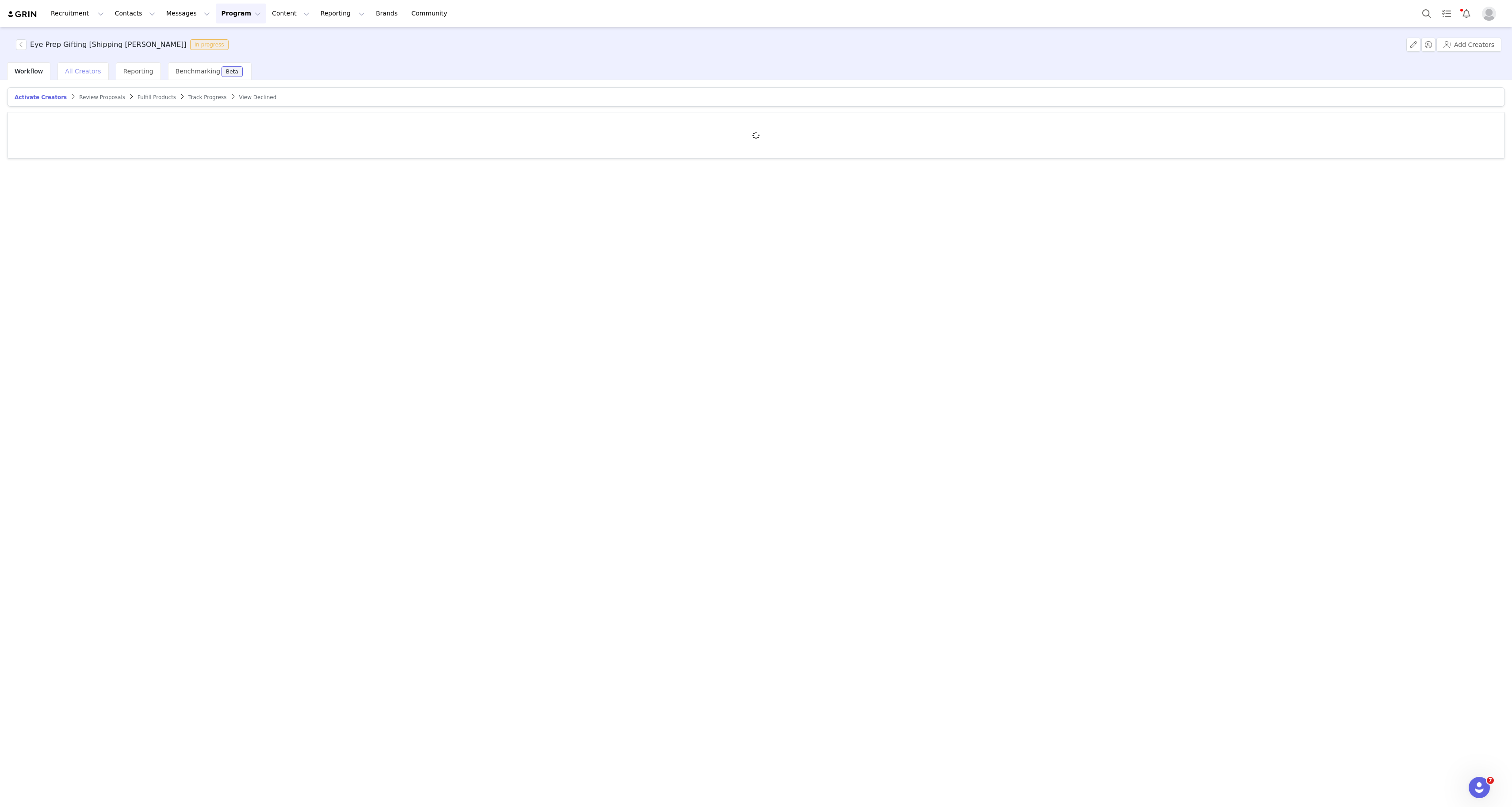
click at [77, 73] on span "All Creators" at bounding box center [82, 71] width 36 height 7
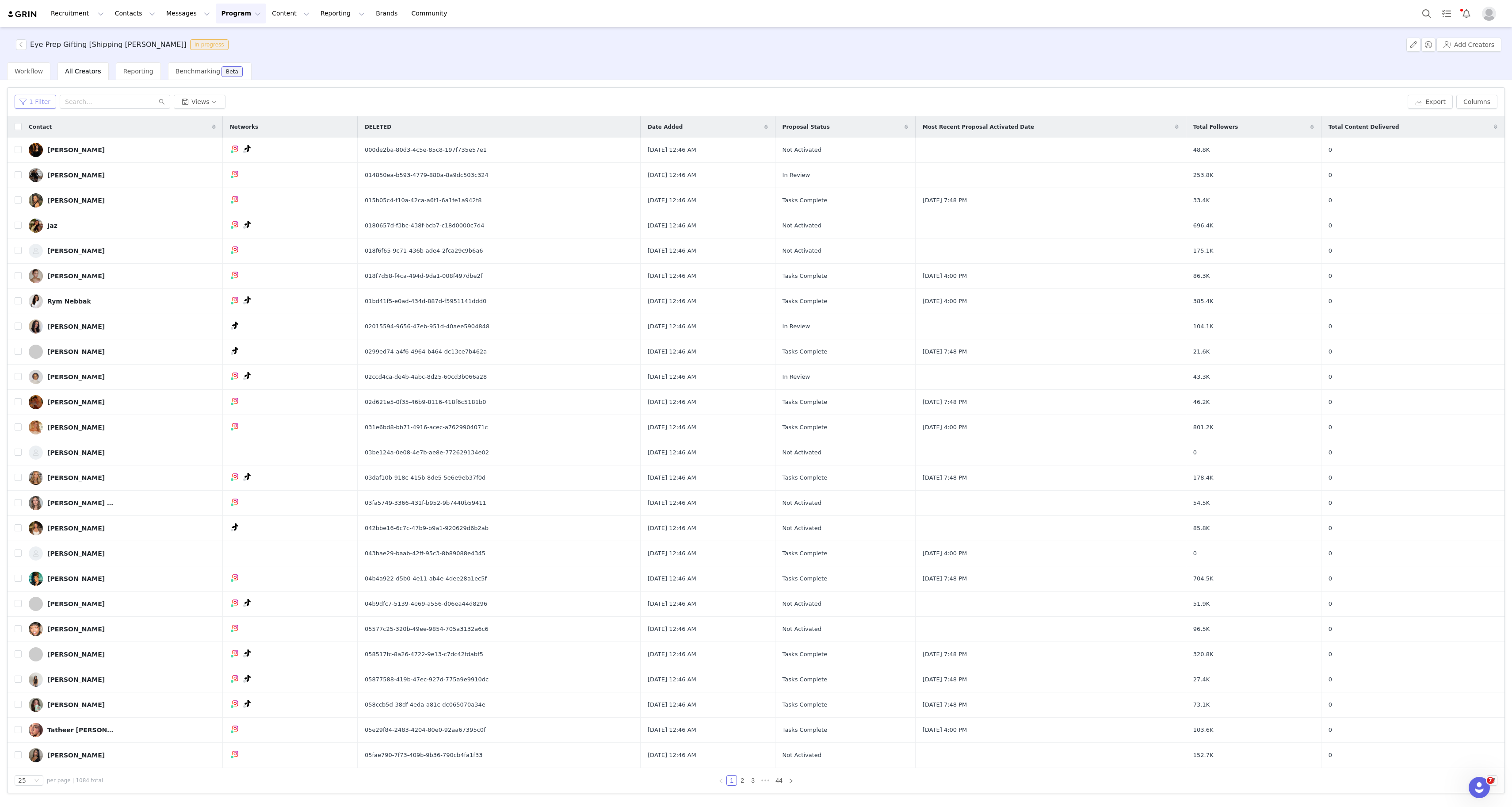
click at [40, 96] on button "1 Filter" at bounding box center [35, 102] width 42 height 14
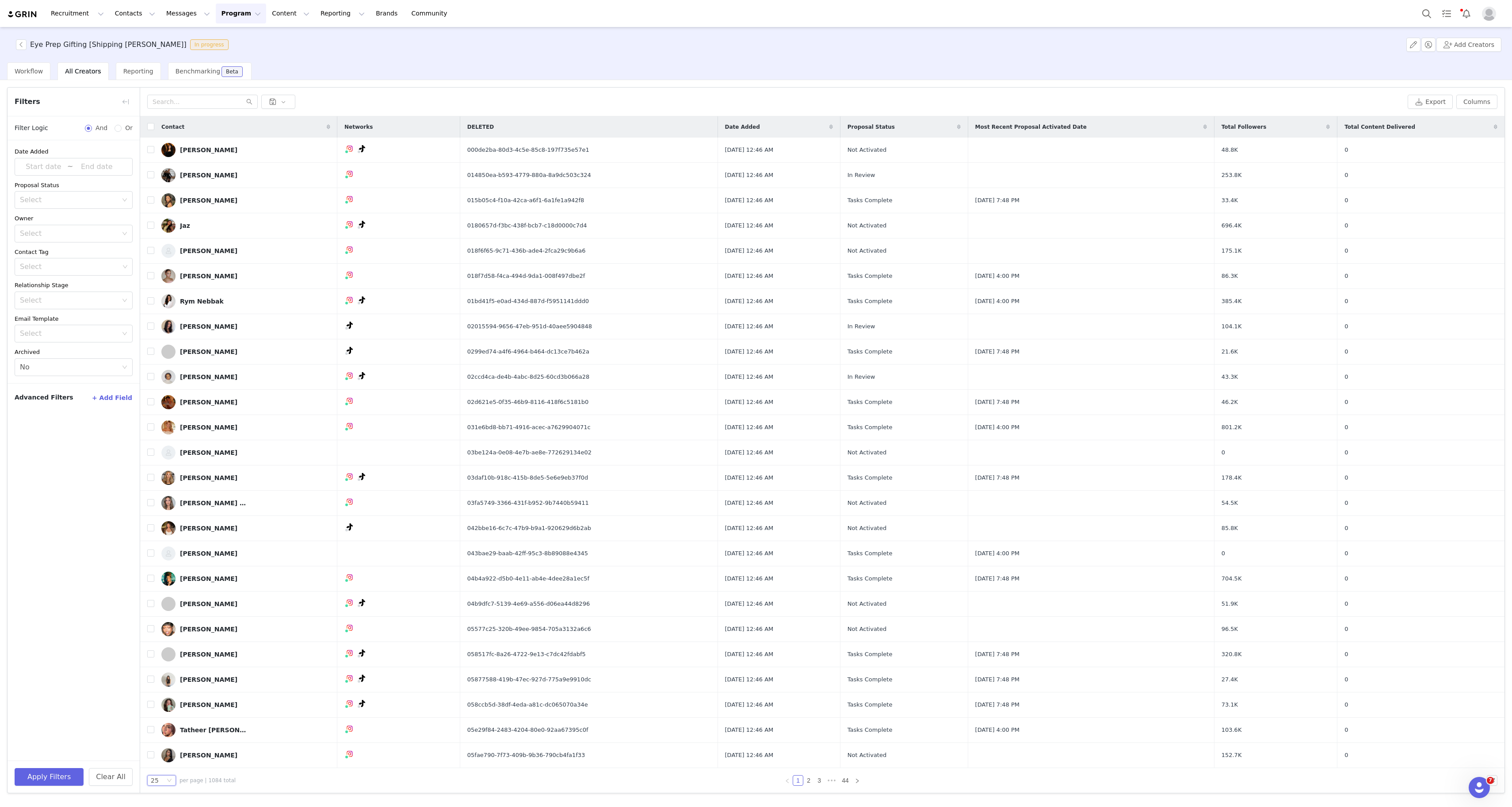
click at [169, 779] on icon "icon: down" at bounding box center [169, 780] width 5 height 5
click at [160, 764] on li "100" at bounding box center [161, 764] width 29 height 14
click at [1483, 101] on button "Columns" at bounding box center [1477, 102] width 41 height 14
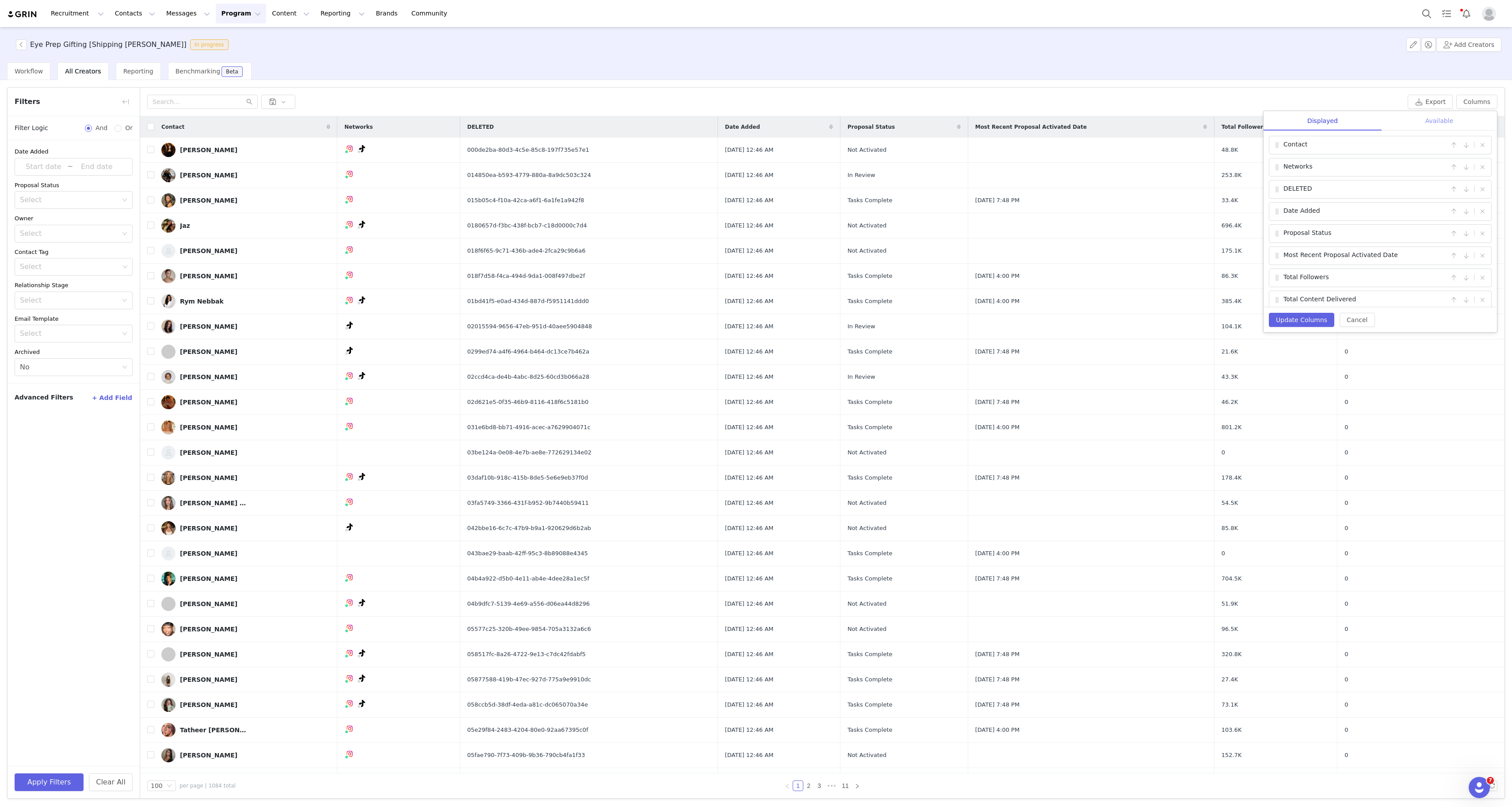
click at [1441, 125] on div "Available" at bounding box center [1439, 121] width 116 height 20
click at [1421, 148] on input "text" at bounding box center [1380, 144] width 223 height 14
type input "name"
click at [1296, 171] on label "First Name" at bounding box center [1380, 167] width 219 height 9
click at [1278, 170] on input "First Name" at bounding box center [1274, 167] width 7 height 7
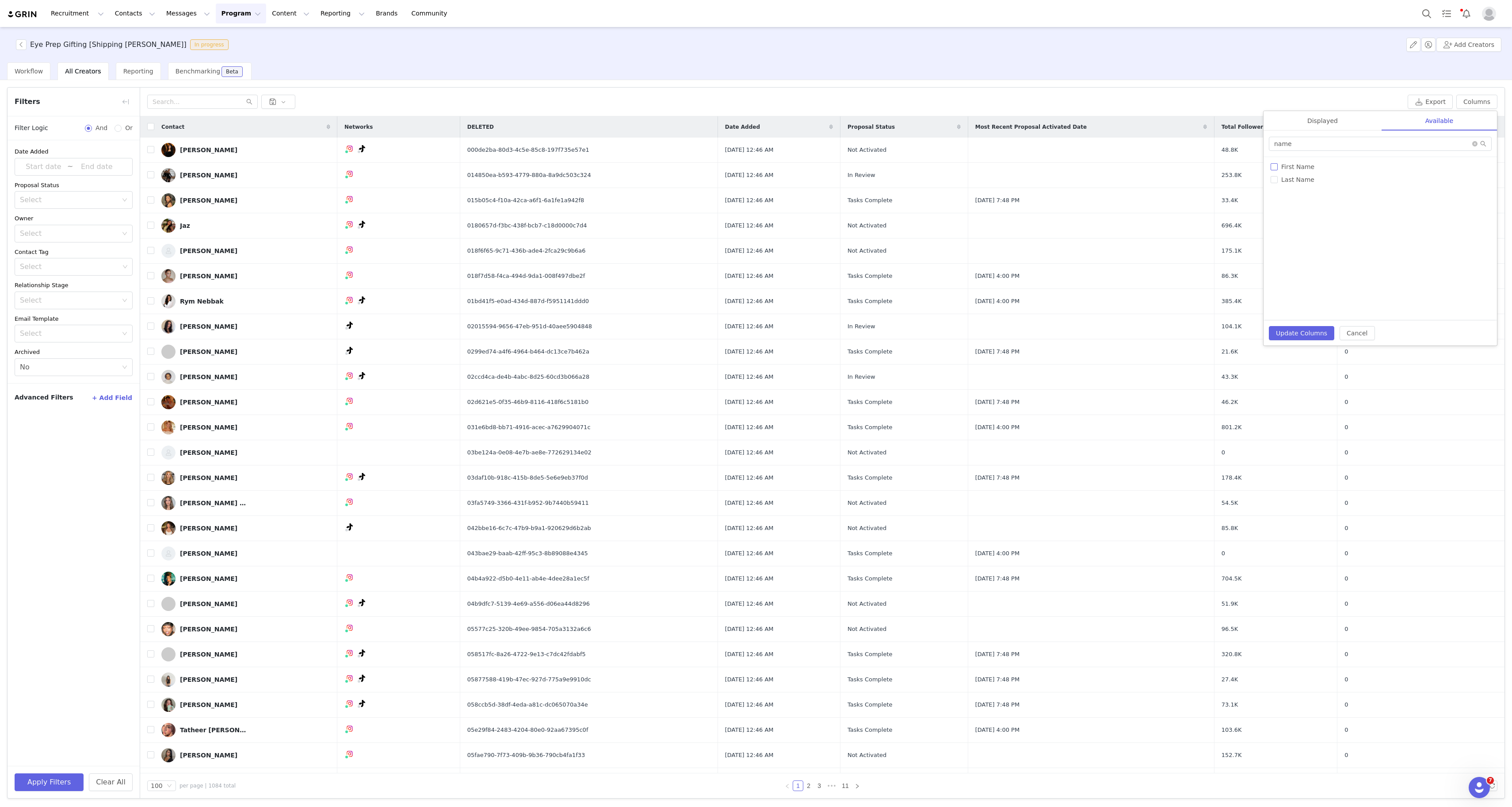
checkbox input "true"
click at [1296, 182] on span "Last Name" at bounding box center [1298, 179] width 41 height 7
click at [1278, 182] on input "Last Name" at bounding box center [1274, 179] width 7 height 7
checkbox input "true"
click at [1301, 143] on input "name" at bounding box center [1380, 144] width 223 height 14
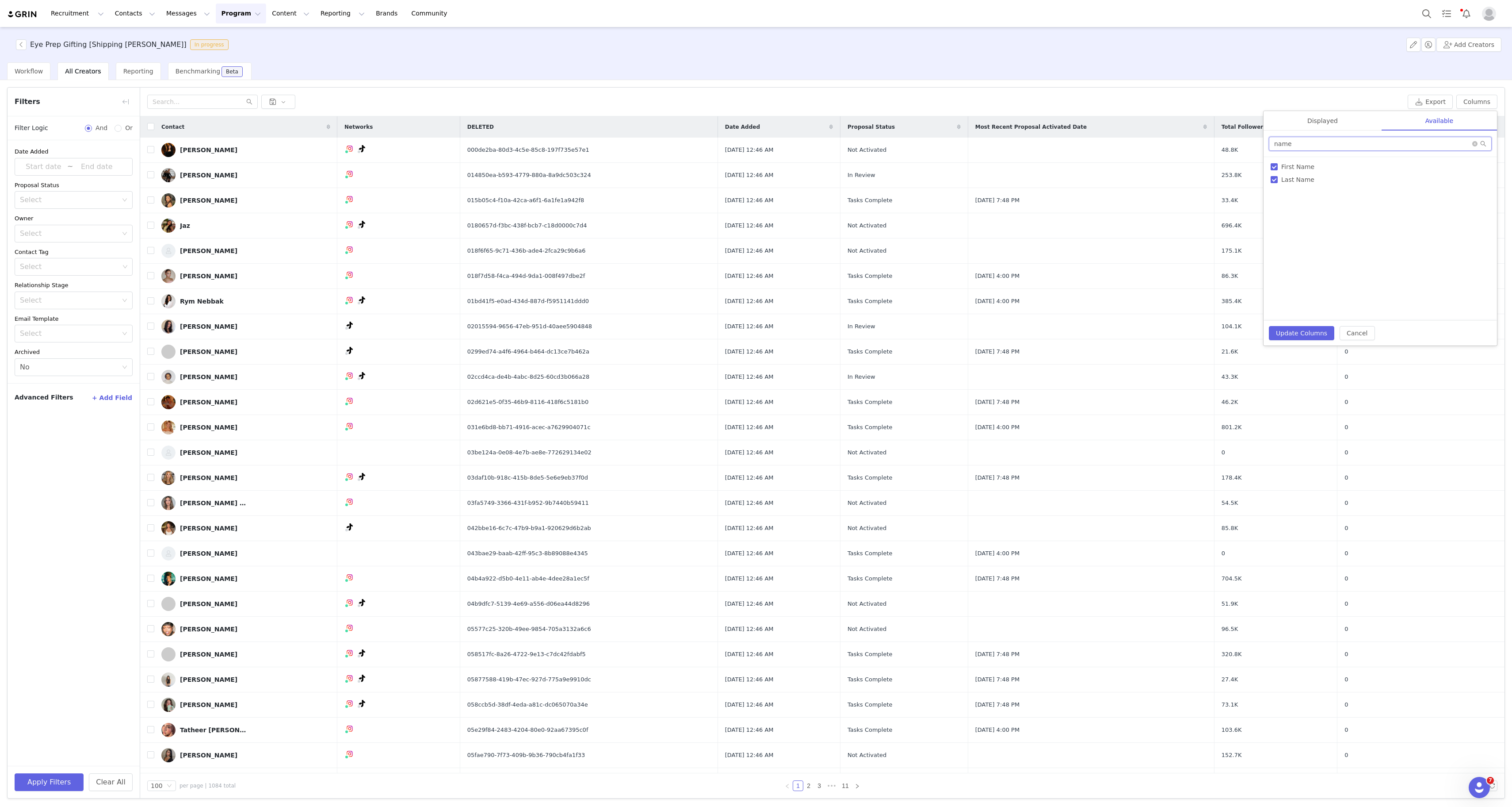
click at [1301, 143] on input "name" at bounding box center [1380, 144] width 223 height 14
type input "ema"
click at [1286, 166] on span "Email" at bounding box center [1290, 167] width 24 height 7
click at [1278, 166] on input "Email" at bounding box center [1274, 167] width 7 height 7
checkbox input "true"
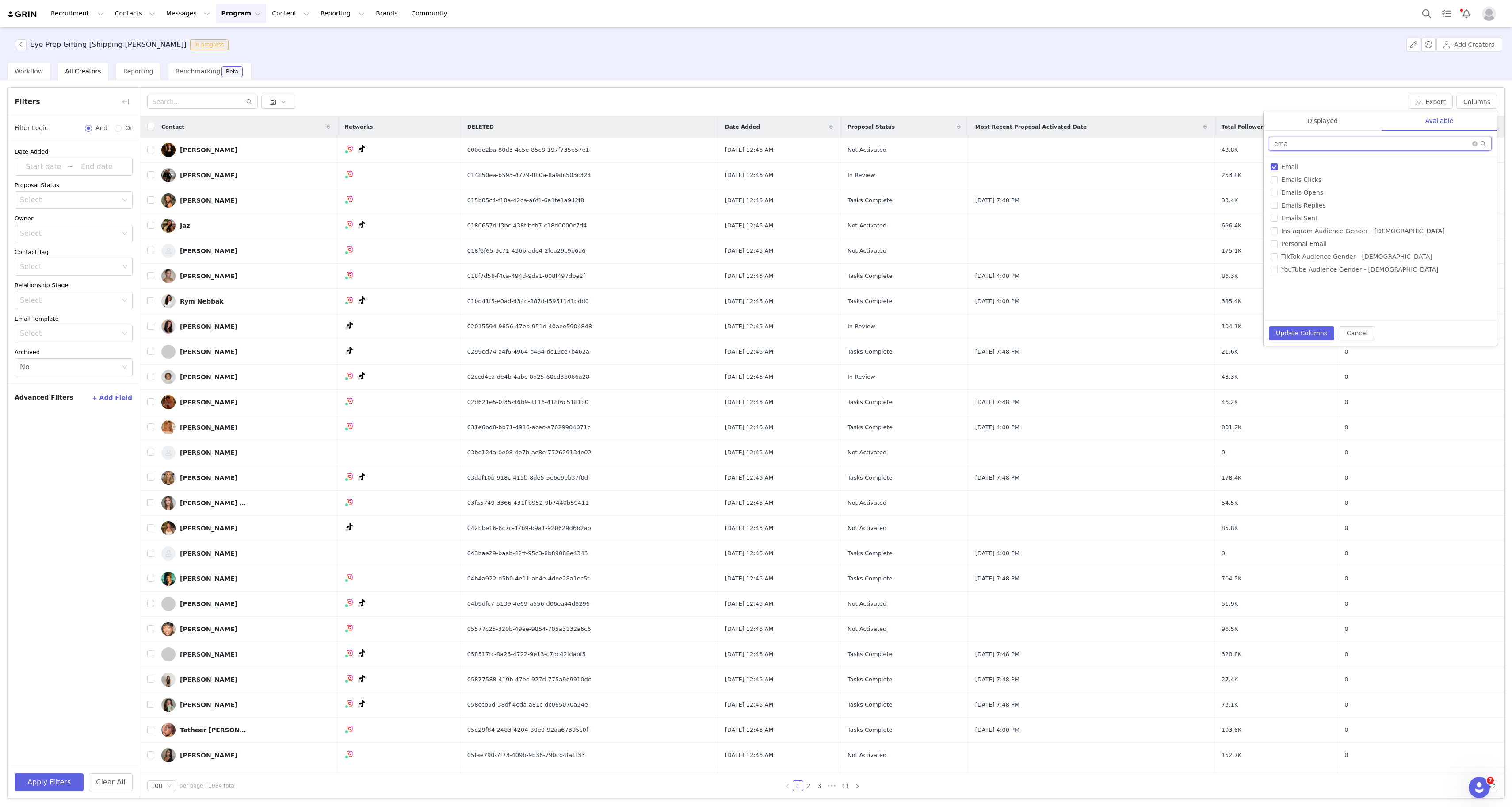
click at [1281, 146] on input "ema" at bounding box center [1380, 144] width 223 height 14
type input "url"
click at [1292, 179] on span "Instagram URL" at bounding box center [1304, 179] width 52 height 7
click at [1278, 179] on input "Instagram URL" at bounding box center [1274, 179] width 7 height 7
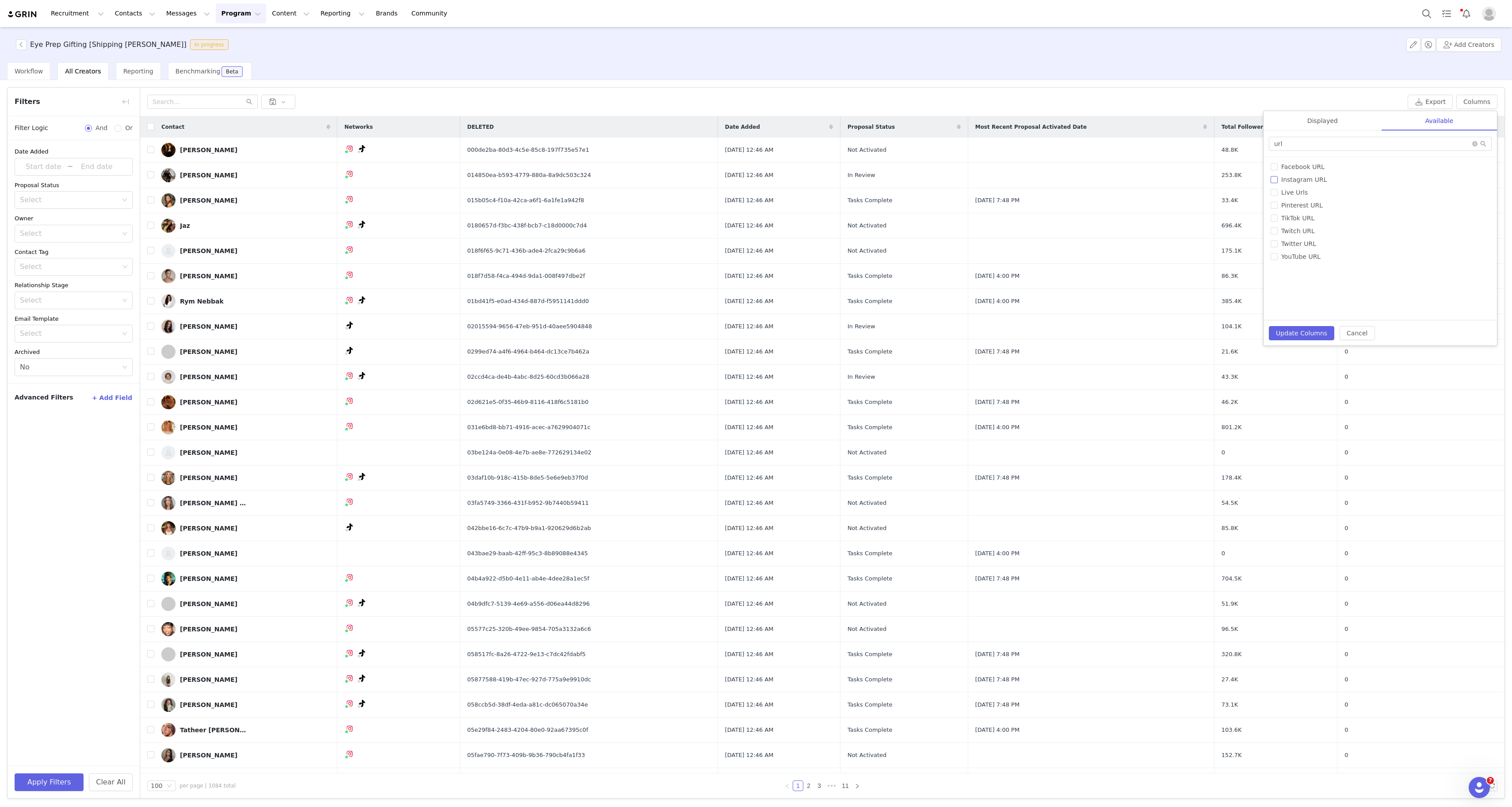
checkbox input "true"
click at [1291, 218] on span "TikTok URL" at bounding box center [1298, 218] width 41 height 7
click at [1278, 218] on input "TikTok URL" at bounding box center [1274, 218] width 7 height 7
checkbox input "true"
click at [1283, 148] on input "url" at bounding box center [1380, 144] width 223 height 14
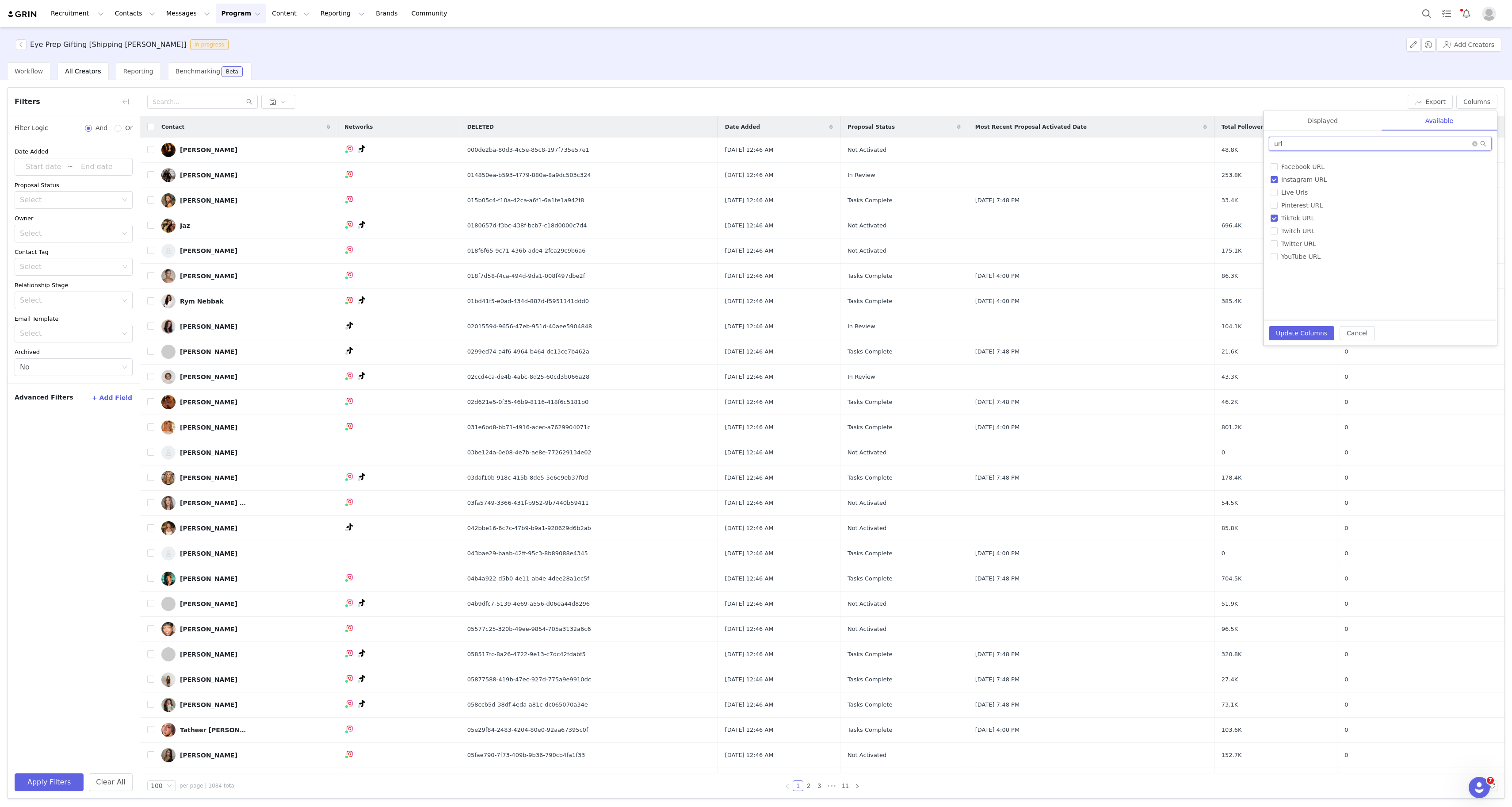
click at [1283, 148] on input "url" at bounding box center [1380, 144] width 223 height 14
type input "cou"
click at [1271, 169] on input "Country" at bounding box center [1274, 167] width 7 height 7
checkbox input "true"
click at [1311, 324] on div "Update Columns Cancel" at bounding box center [1380, 333] width 233 height 25
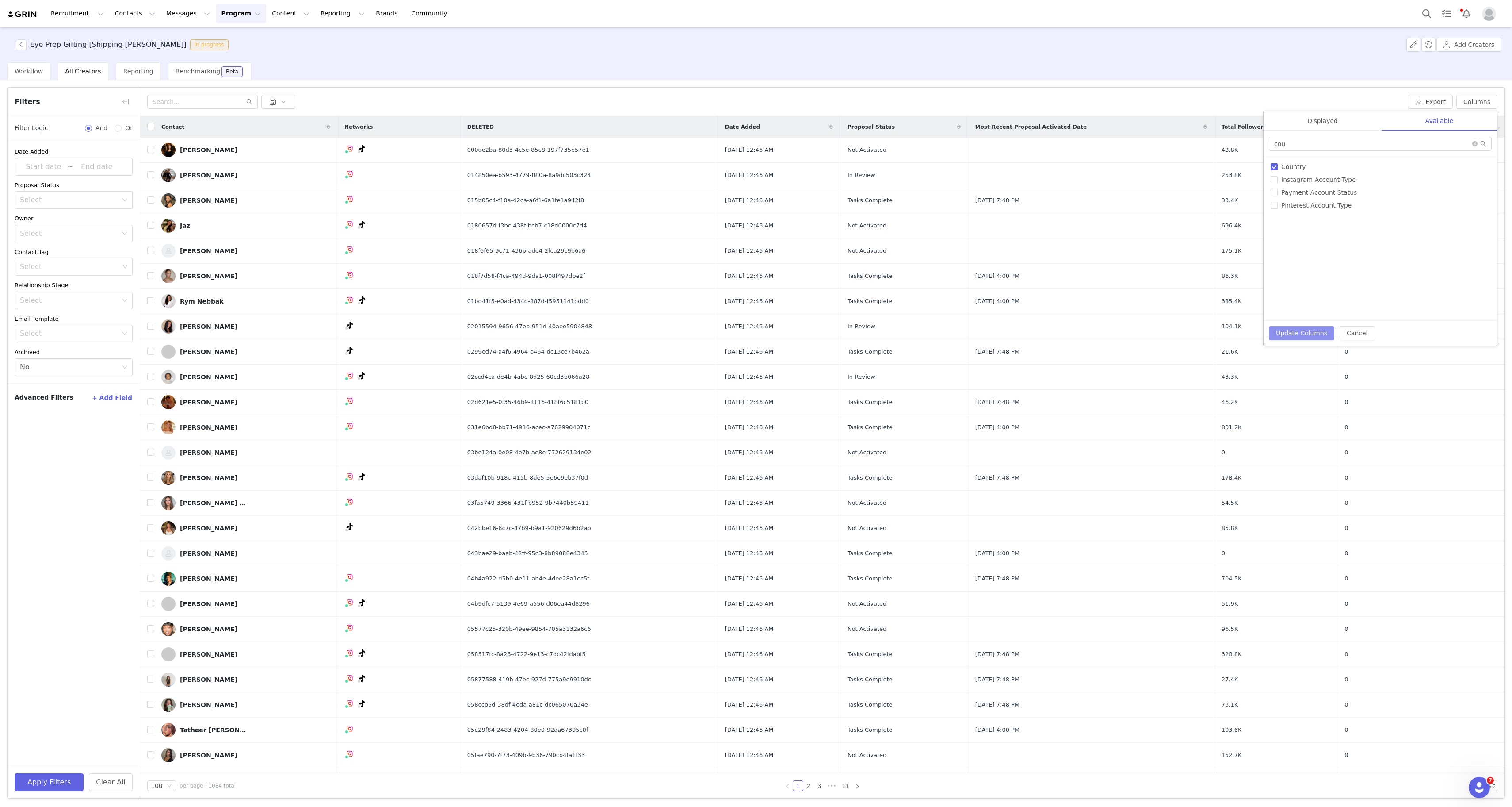
click at [1315, 334] on button "Update Columns" at bounding box center [1302, 333] width 65 height 14
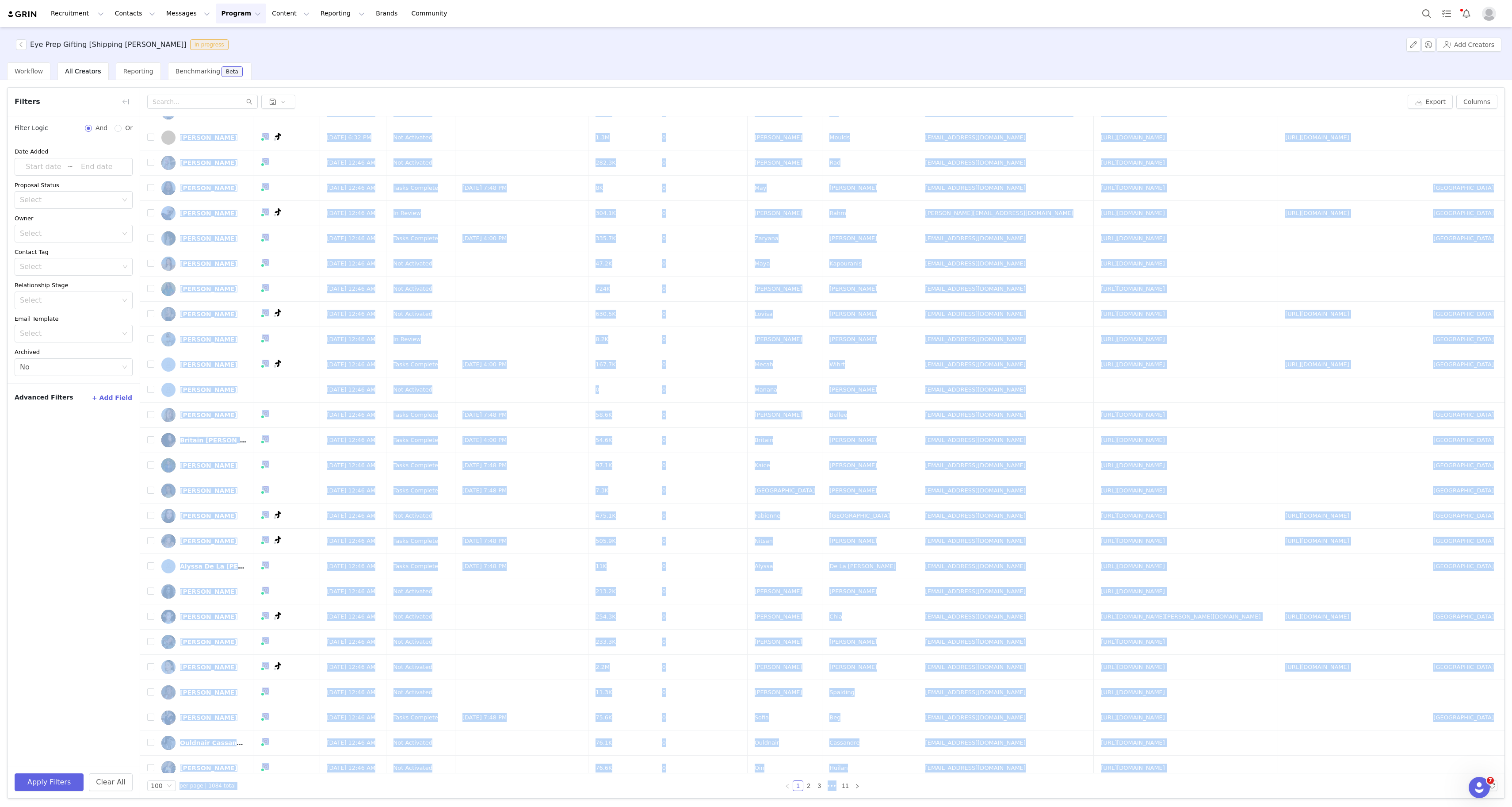
scroll to position [1885, 0]
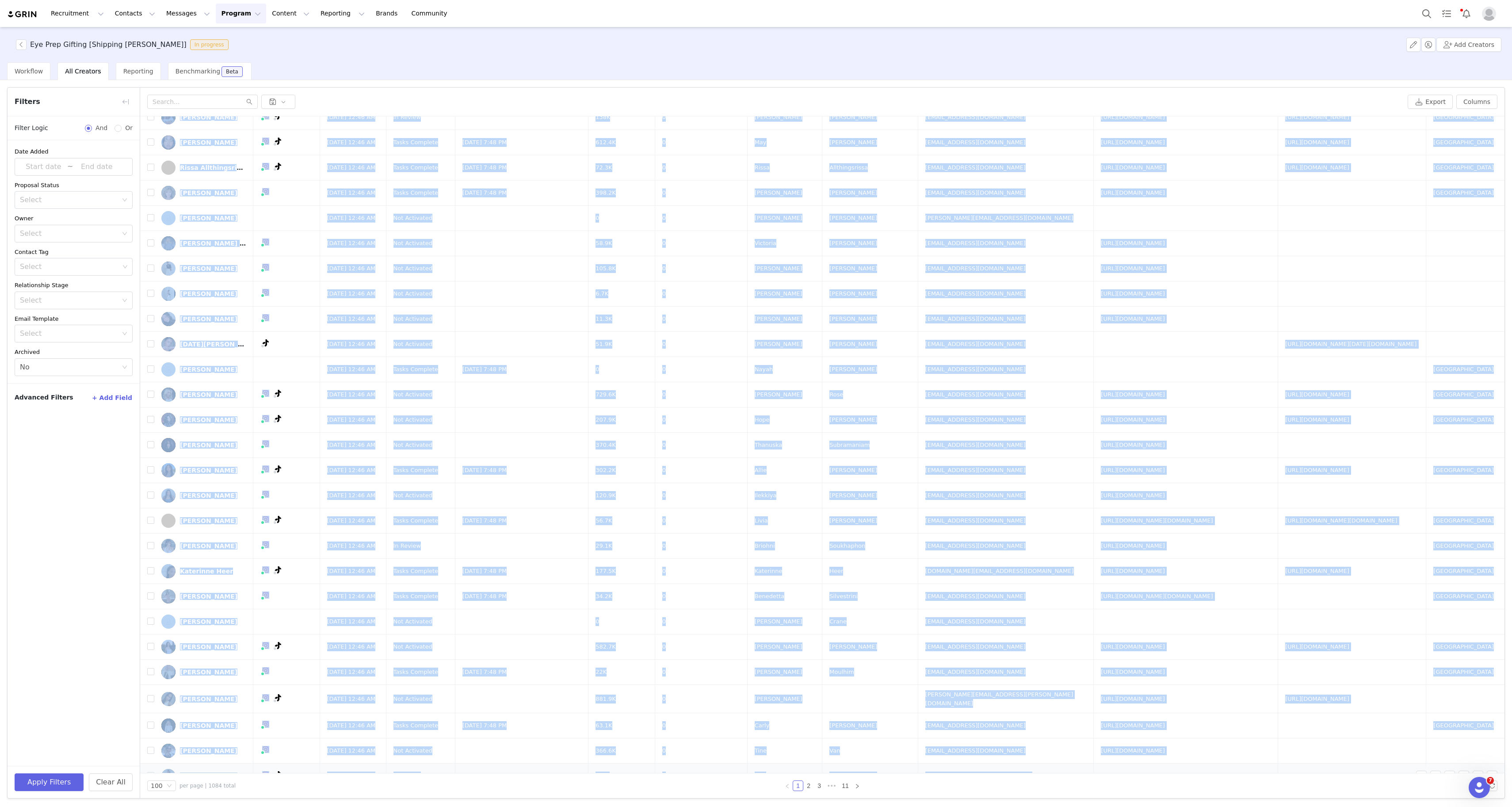
drag, startPoint x: 822, startPoint y: 148, endPoint x: 973, endPoint y: 766, distance: 636.2
copy tbody "[PERSON_NAME] [EMAIL_ADDRESS][DOMAIN_NAME] [URL][DOMAIN_NAME] [URL][DOMAIN_NAME…"
click at [809, 783] on link "2" at bounding box center [809, 785] width 10 height 10
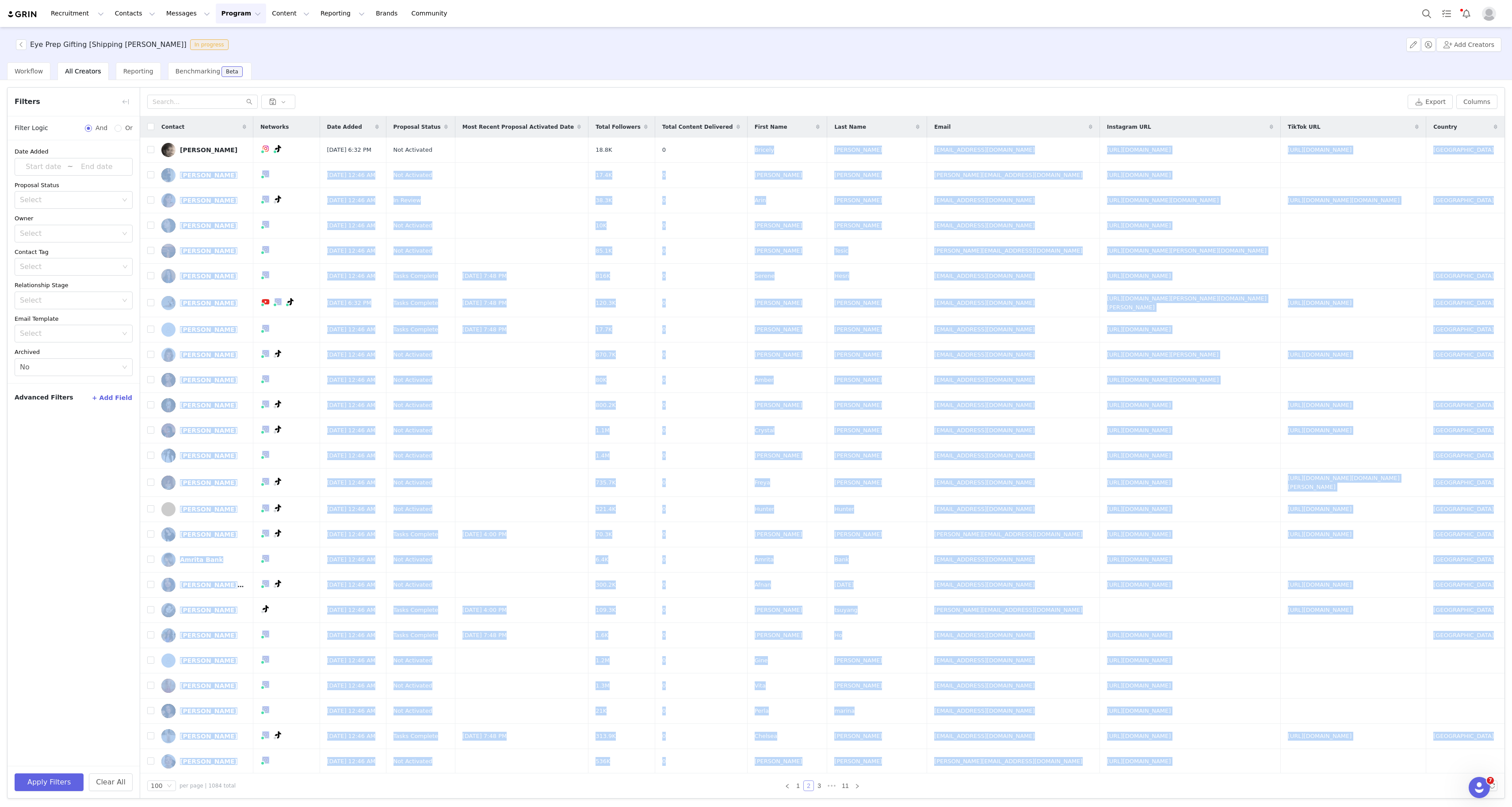
copy tbody "[PERSON_NAME] [PERSON_NAME][EMAIL_ADDRESS][DOMAIN_NAME] [URL][DOMAIN_NAME] [URL…"
click at [823, 785] on link "3" at bounding box center [819, 785] width 10 height 10
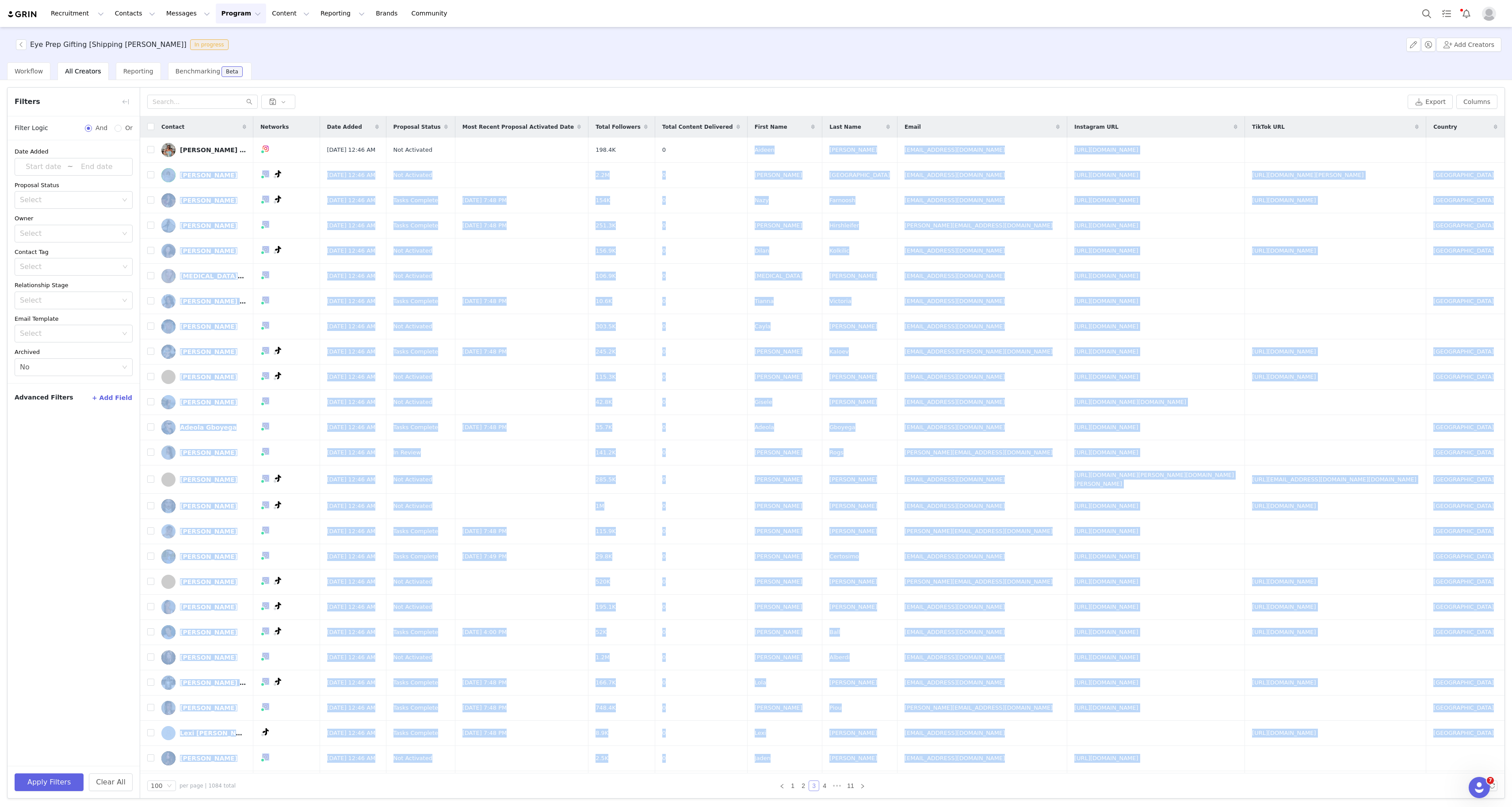
copy tbody "[PERSON_NAME] [PERSON_NAME][EMAIL_ADDRESS][DOMAIN_NAME] [URL][DOMAIN_NAME] [URL…"
click at [827, 786] on link "4" at bounding box center [824, 785] width 10 height 10
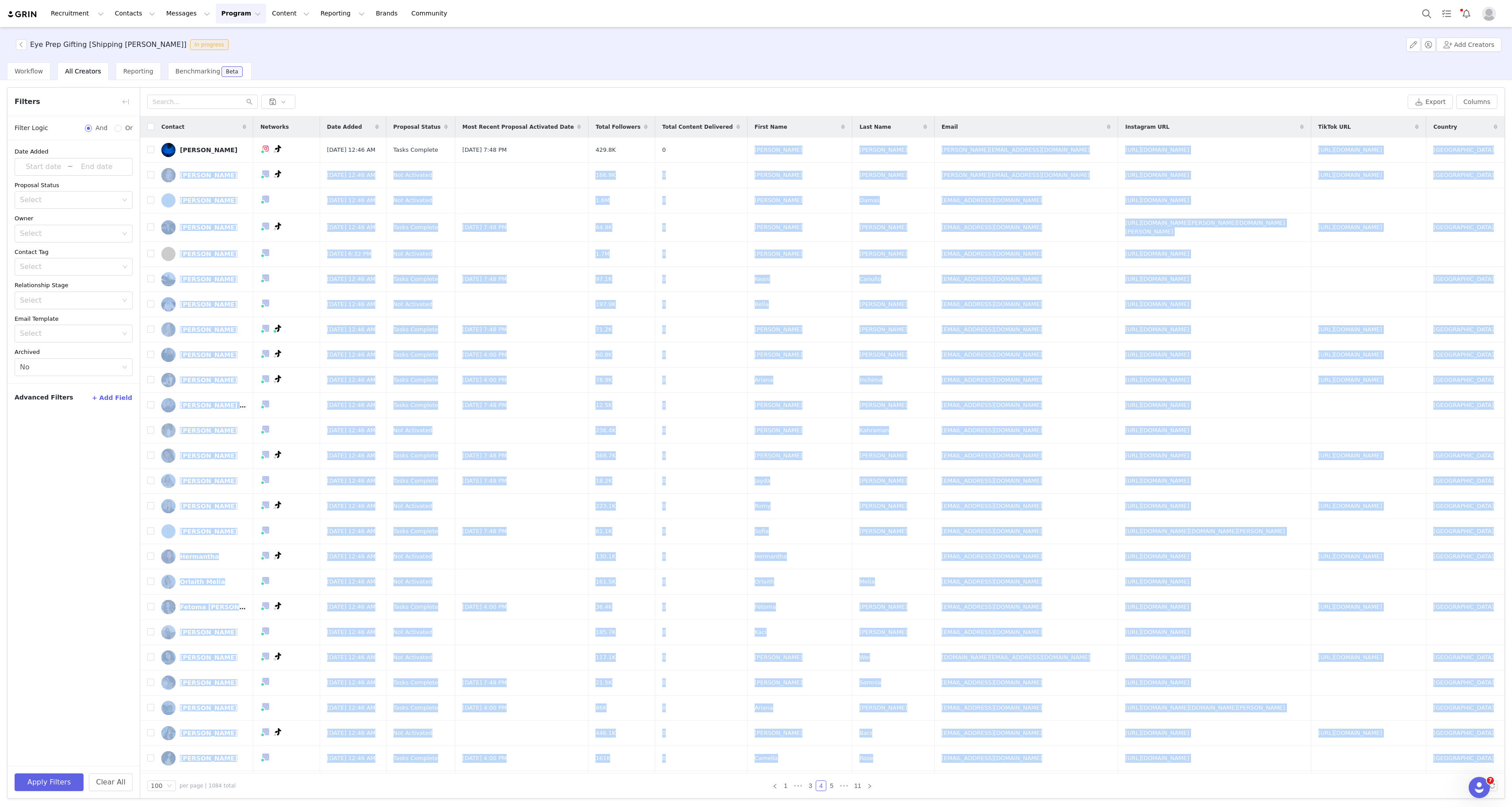
copy tbody "[PERSON_NAME] [PERSON_NAME][EMAIL_ADDRESS][DOMAIN_NAME] [URL][DOMAIN_NAME] [URL…"
click at [870, 787] on icon "icon: right" at bounding box center [869, 786] width 5 height 5
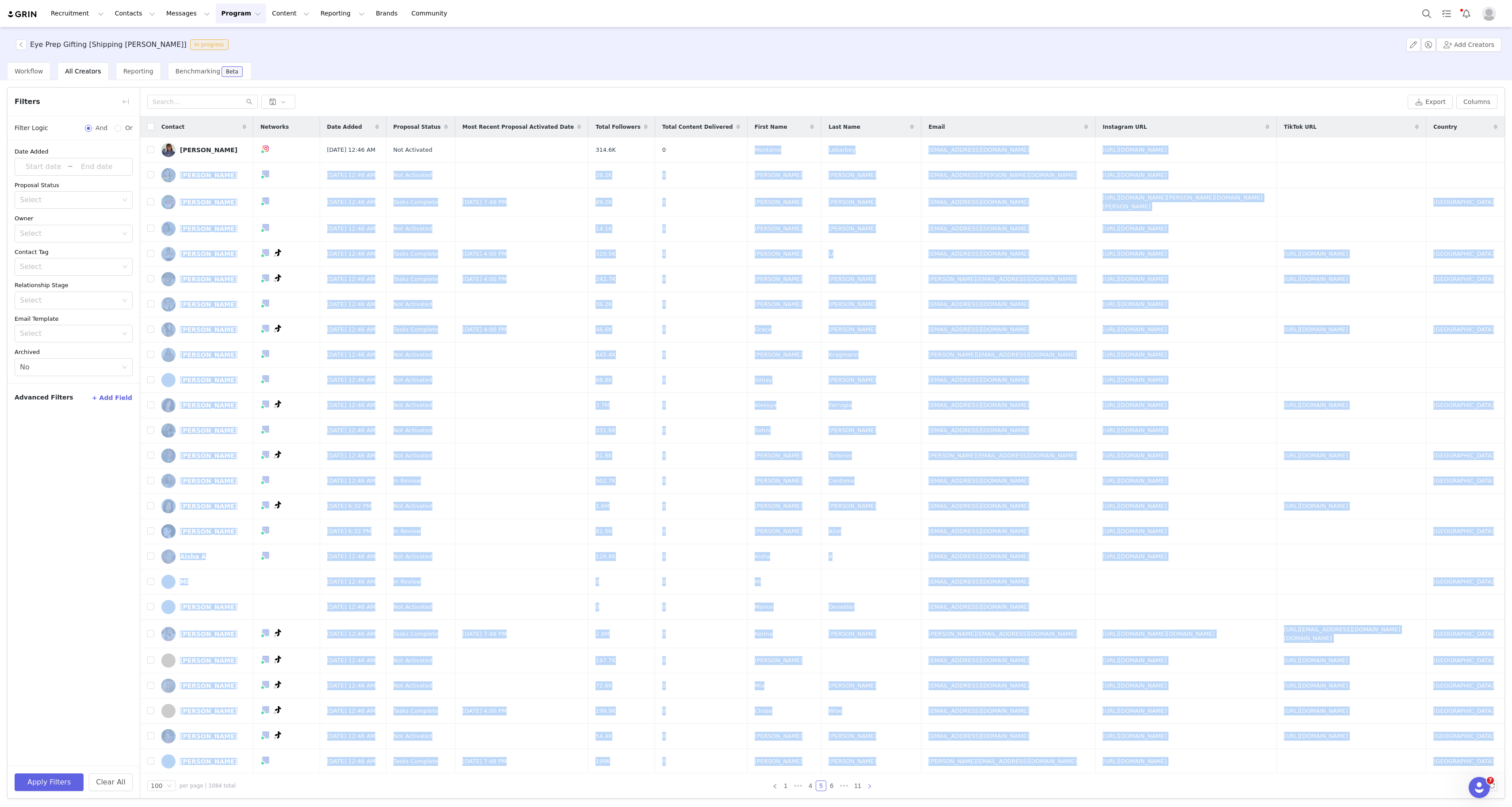
copy tbody "[PERSON_NAME] [PERSON_NAME][EMAIL_ADDRESS][DOMAIN_NAME] [URL][DOMAIN_NAME] [URL…"
click at [832, 787] on link "6" at bounding box center [832, 785] width 10 height 10
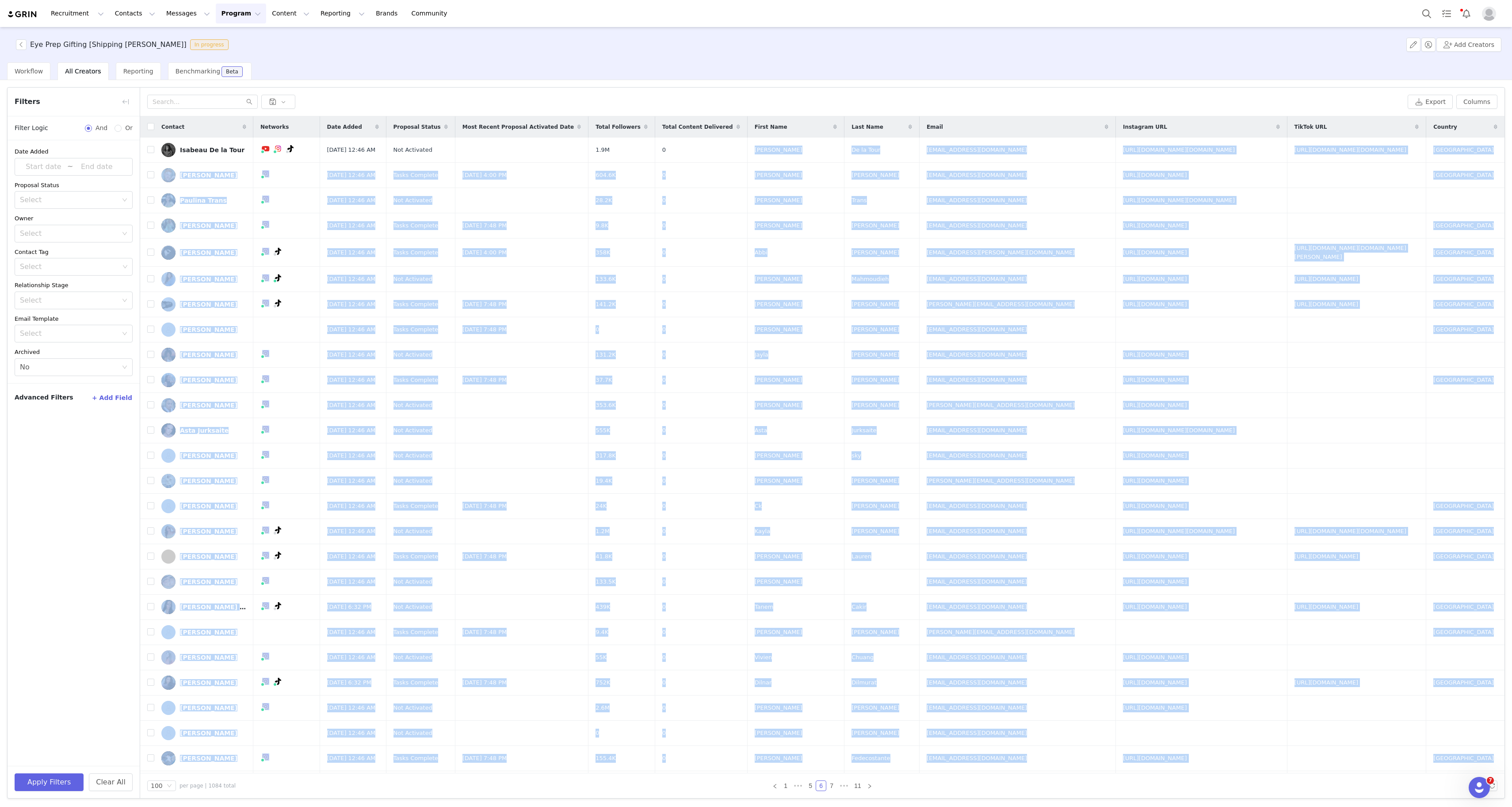
copy tbody "[PERSON_NAME] [PERSON_NAME][EMAIL_ADDRESS][DOMAIN_NAME] [URL][DOMAIN_NAME] [URL…"
click at [834, 782] on link "7" at bounding box center [832, 785] width 10 height 10
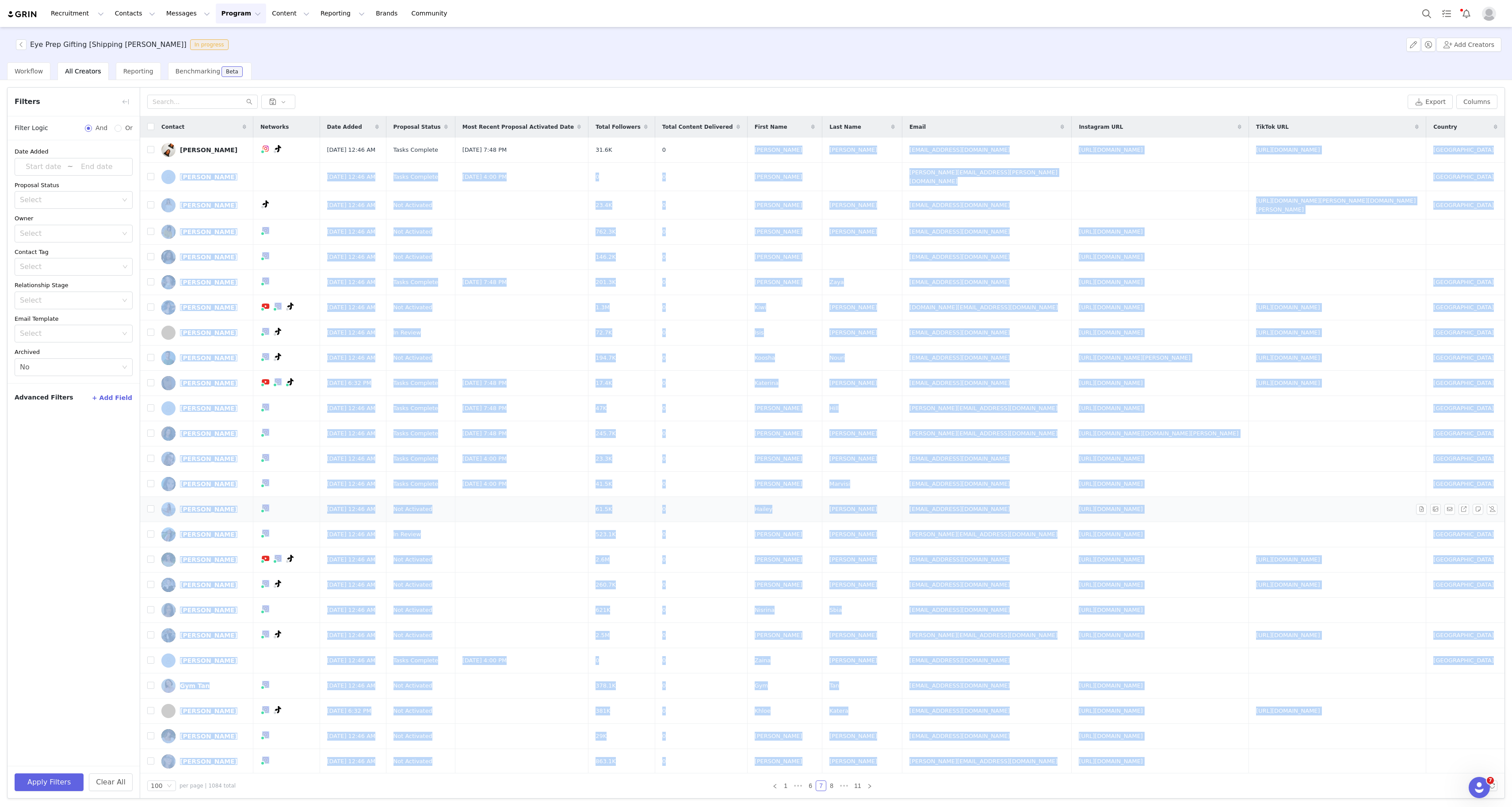
copy tbody "[PERSON_NAME] [PERSON_NAME][EMAIL_ADDRESS][DOMAIN_NAME] [URL][DOMAIN_NAME] [URL…"
click at [834, 785] on link "8" at bounding box center [832, 785] width 10 height 10
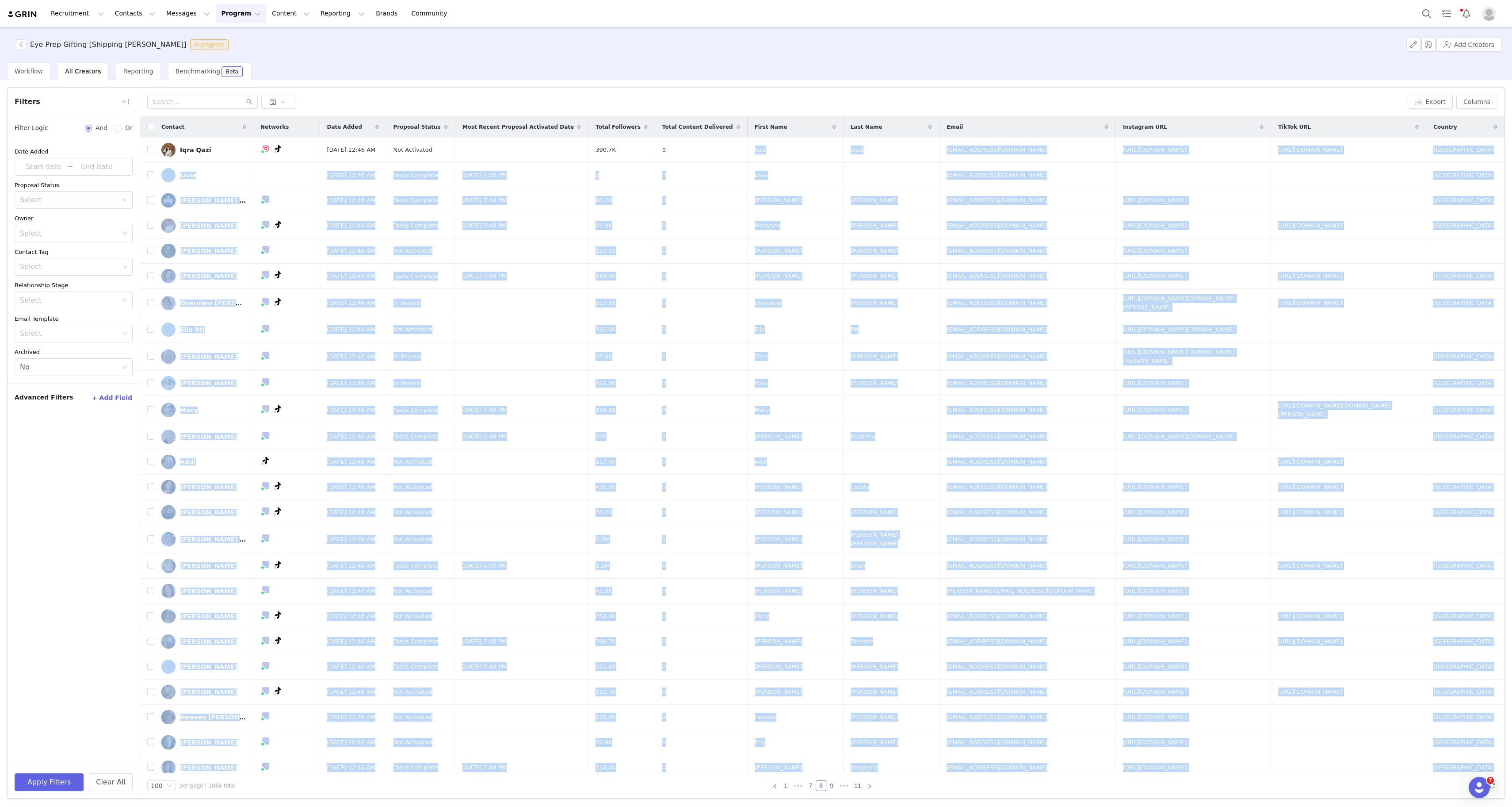
click at [835, 785] on link "9" at bounding box center [832, 785] width 10 height 10
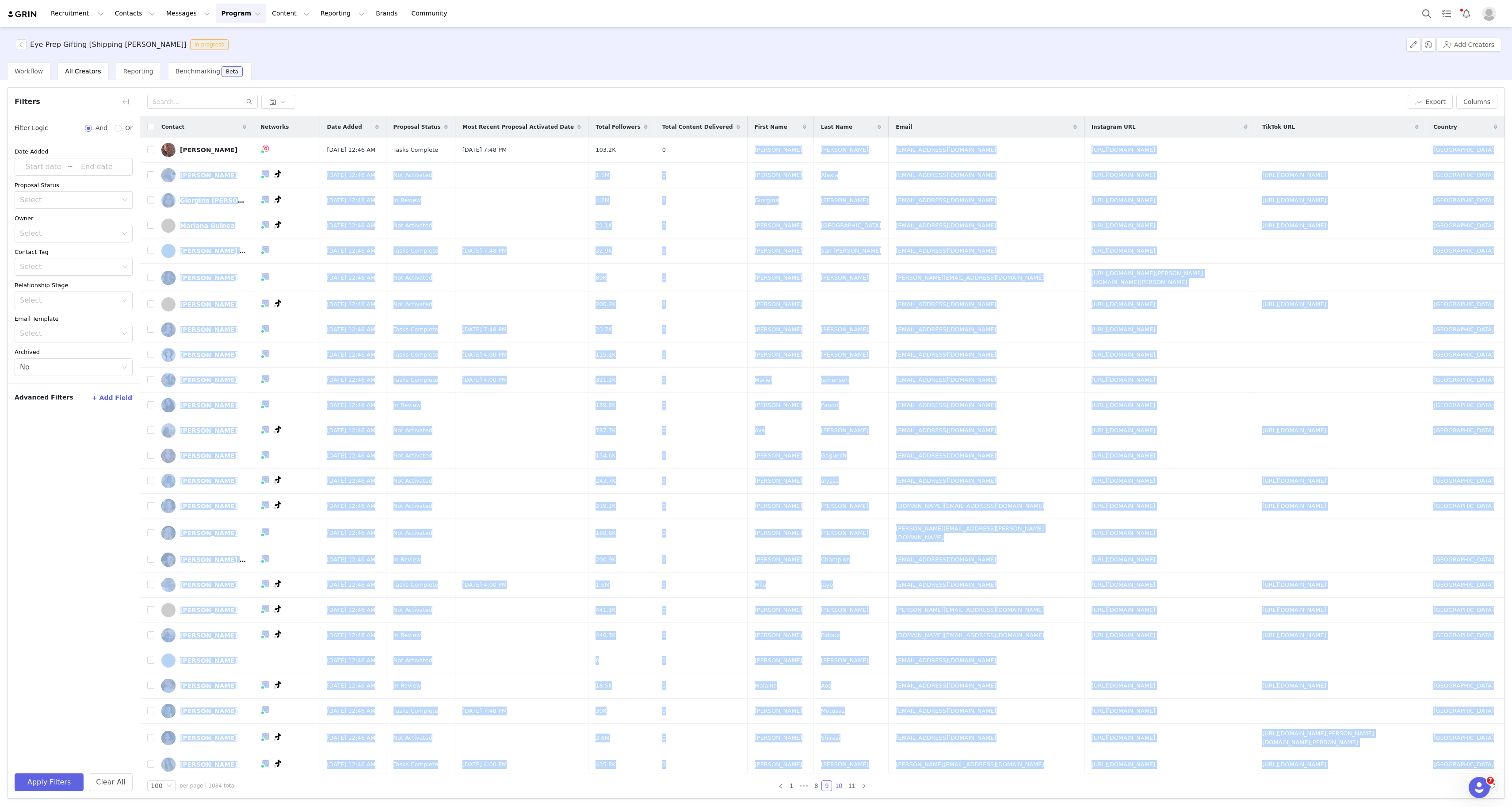
click at [841, 785] on link "10" at bounding box center [838, 785] width 12 height 10
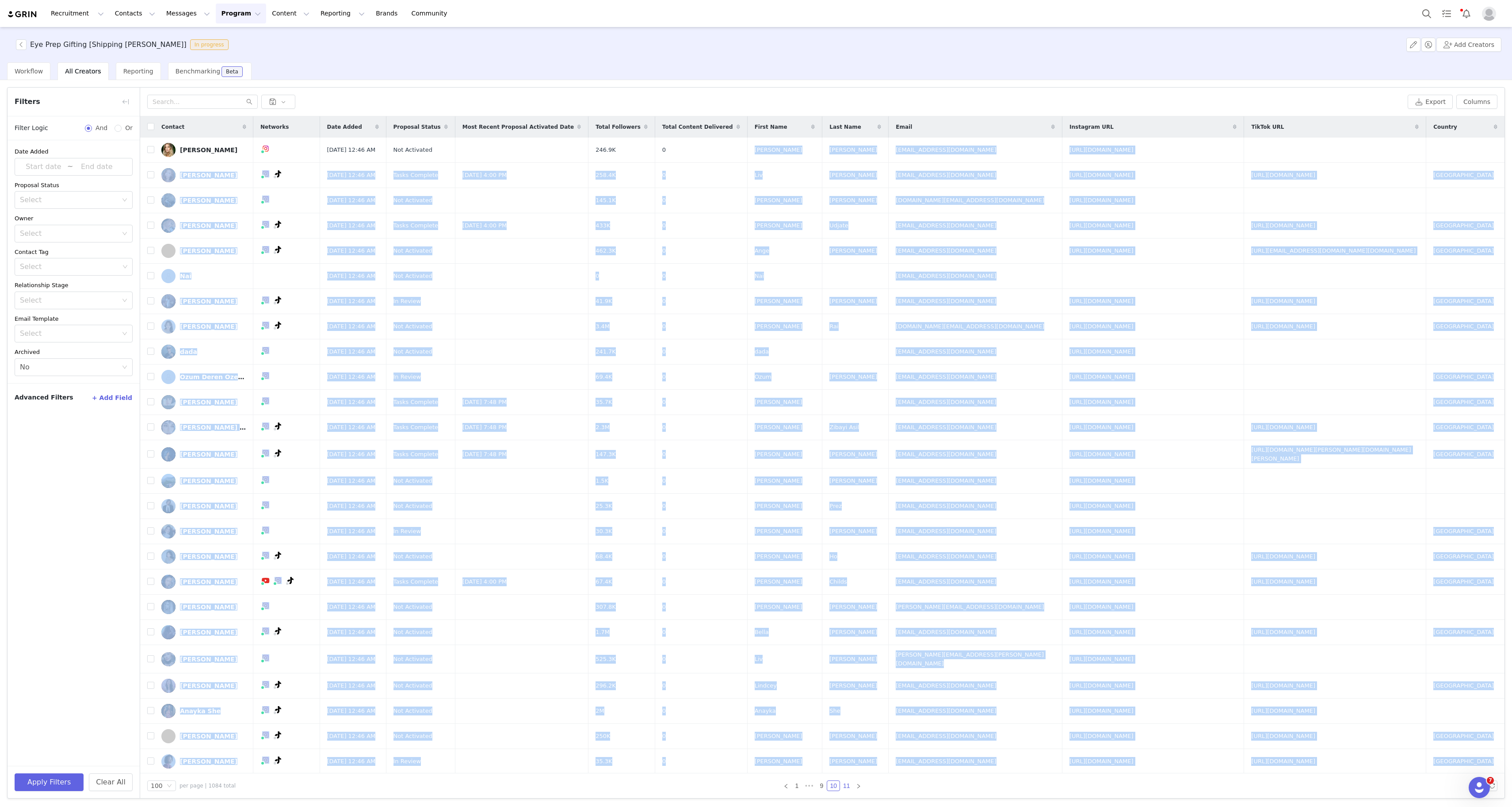
click at [846, 784] on link "11" at bounding box center [847, 785] width 12 height 10
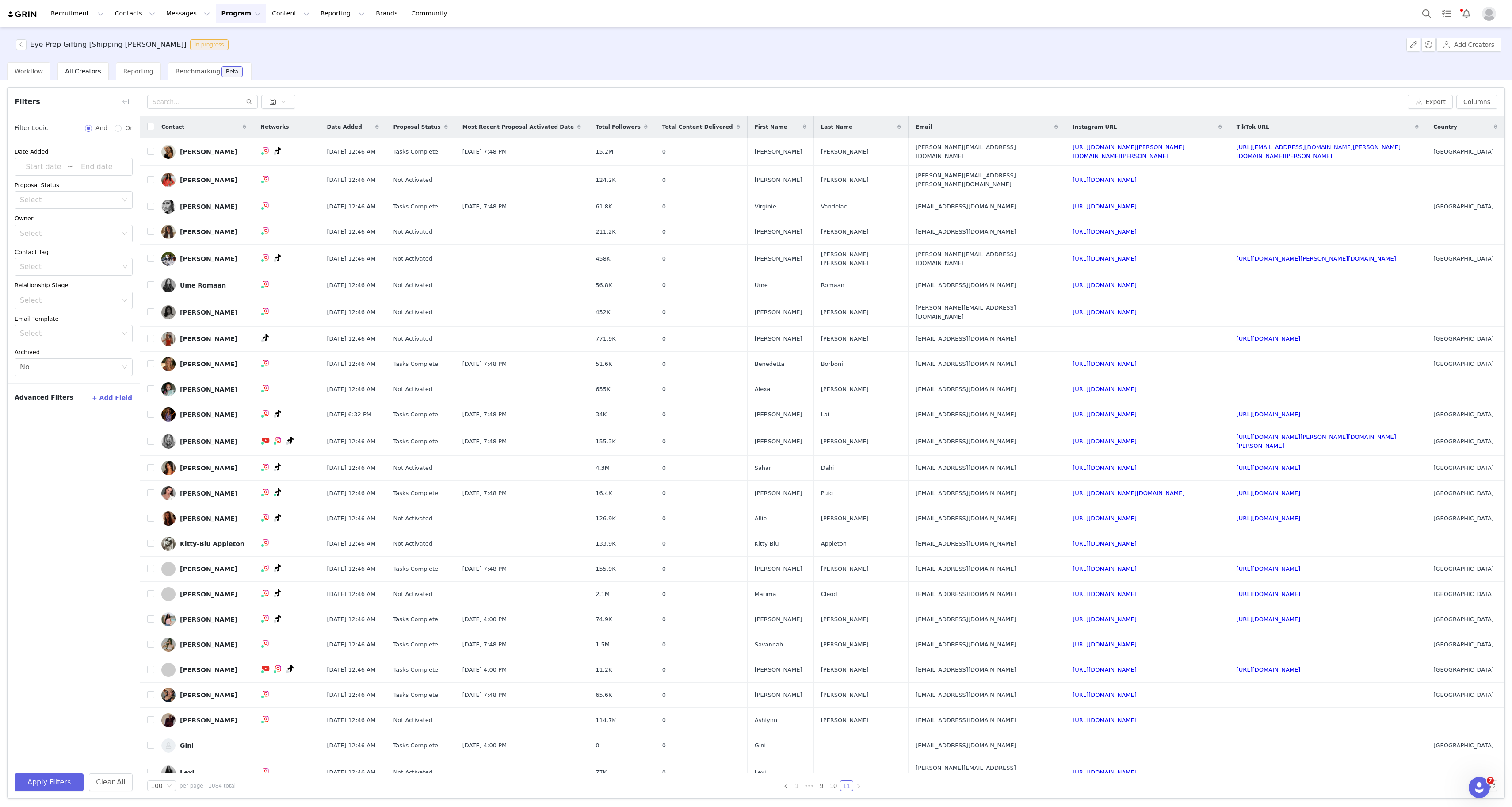
click at [1477, 109] on div "Export Columns Displayed Available Contact | Networks | Date Added | Proposal S…" at bounding box center [822, 102] width 1364 height 29
click at [1477, 102] on button "Columns" at bounding box center [1477, 102] width 41 height 14
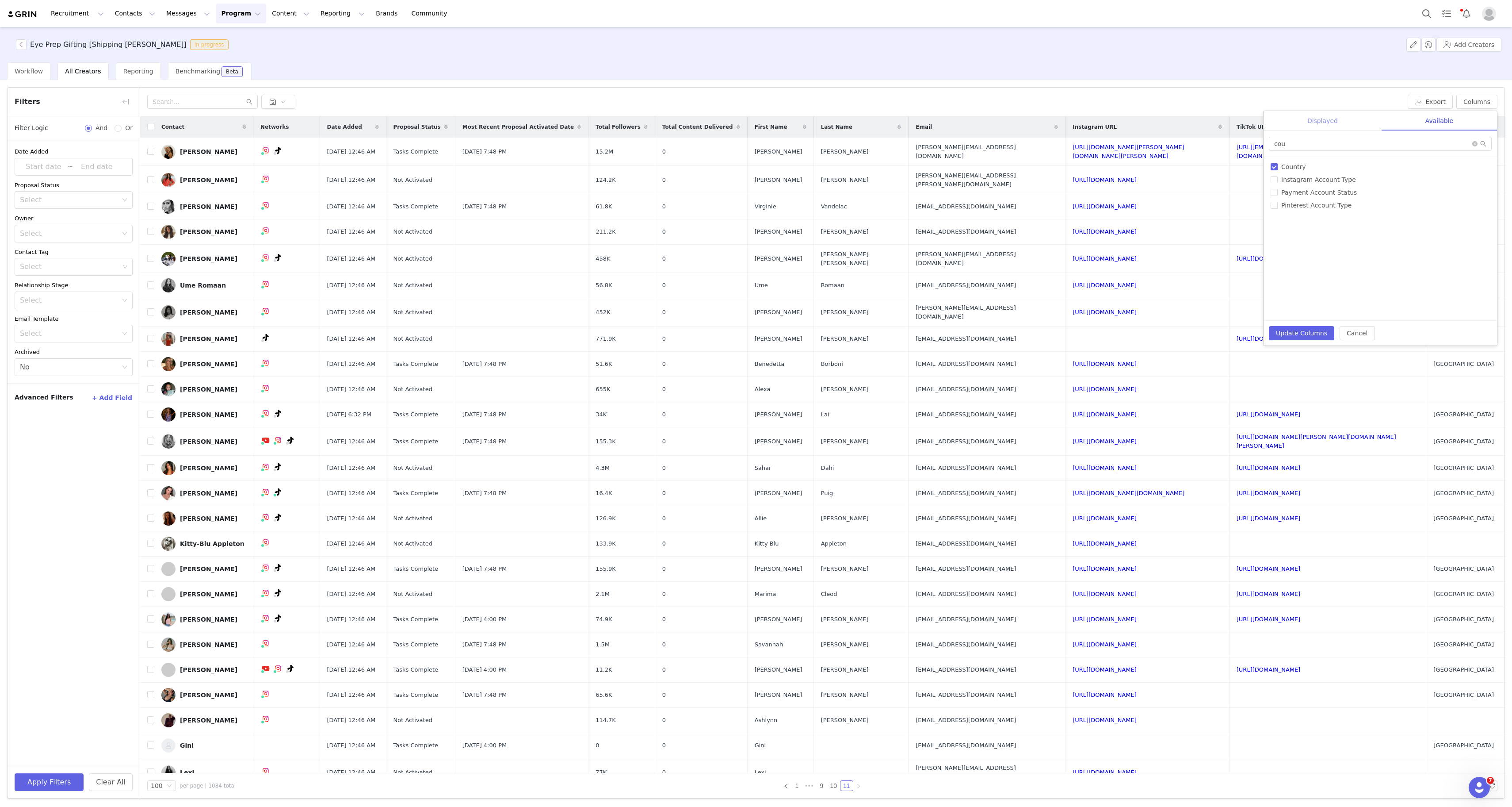
click at [1345, 126] on div "Displayed" at bounding box center [1322, 121] width 118 height 20
click at [1480, 184] on button "button" at bounding box center [1483, 182] width 10 height 10
click at [1484, 201] on button "button" at bounding box center [1483, 204] width 10 height 10
click at [1484, 225] on button "button" at bounding box center [1483, 226] width 10 height 10
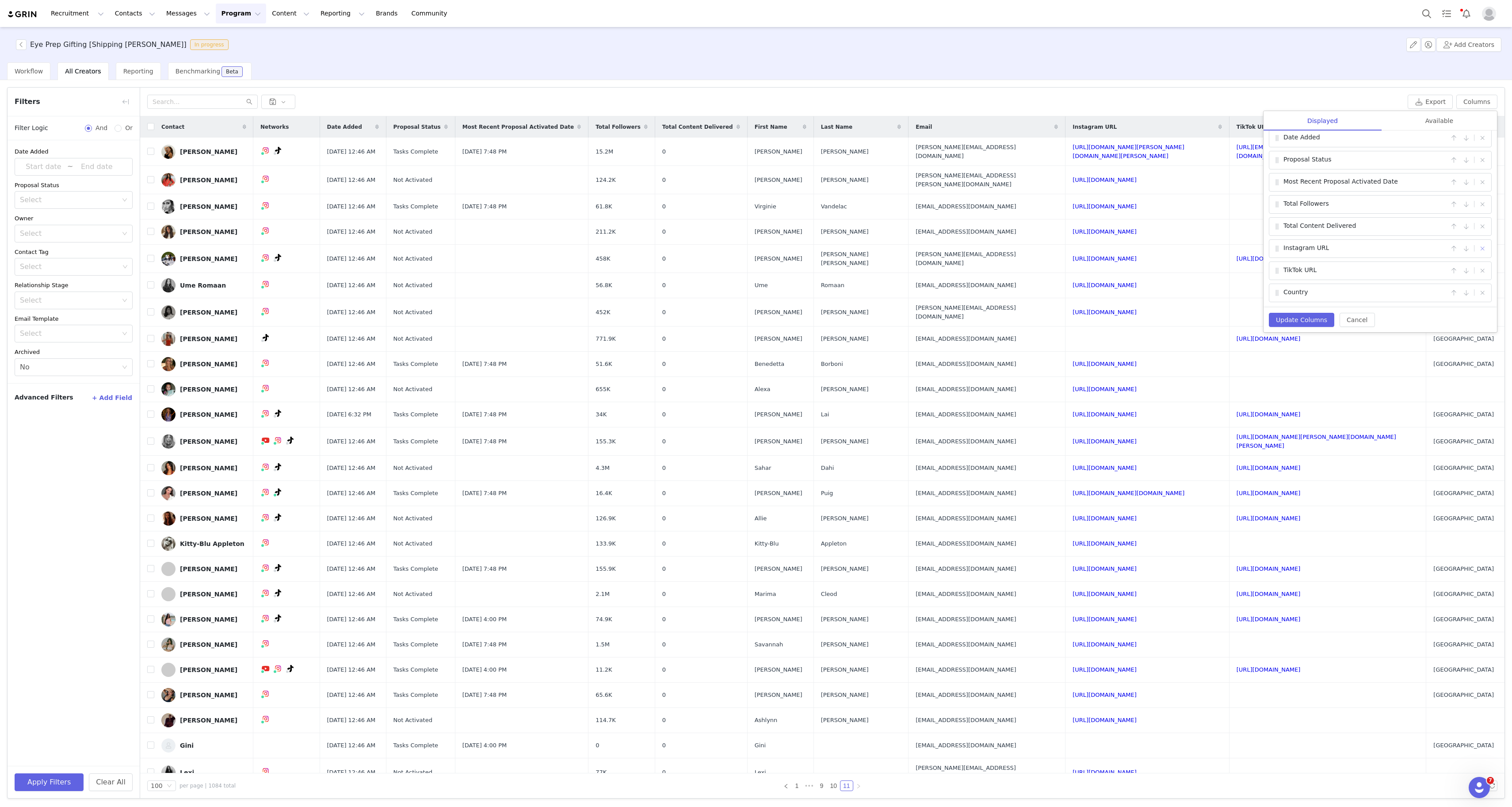
click at [1484, 246] on button "button" at bounding box center [1483, 249] width 10 height 10
click at [1484, 267] on button "button" at bounding box center [1483, 271] width 10 height 10
click at [1484, 287] on div "Country |" at bounding box center [1380, 293] width 223 height 18
click at [1485, 296] on button "button" at bounding box center [1483, 293] width 10 height 10
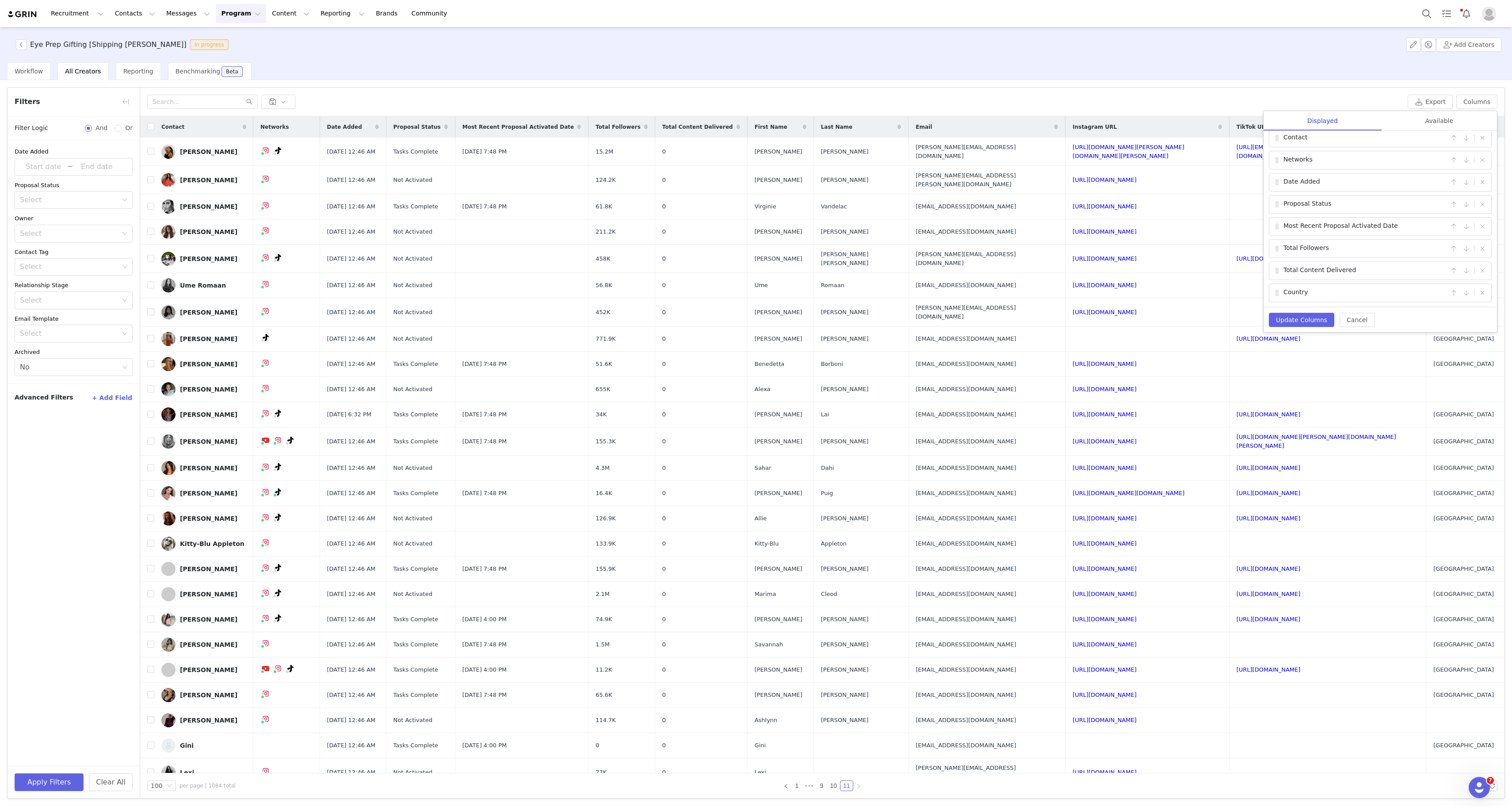
scroll to position [0, 0]
checkbox input "true"
click at [1491, 14] on img "Profile" at bounding box center [1489, 14] width 14 height 14
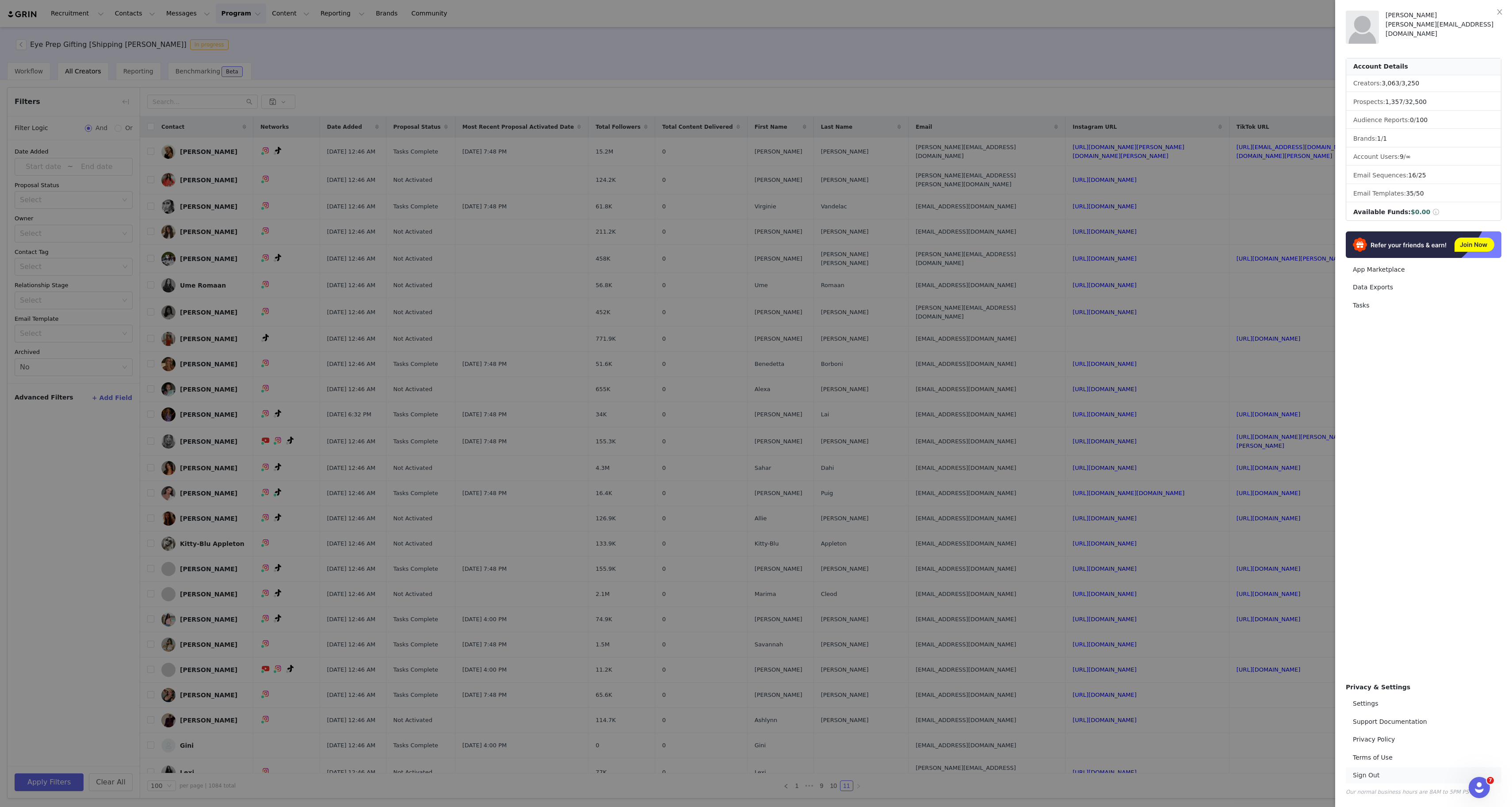
click at [1368, 776] on link "Sign Out" at bounding box center [1424, 775] width 156 height 16
